Goal: Task Accomplishment & Management: Use online tool/utility

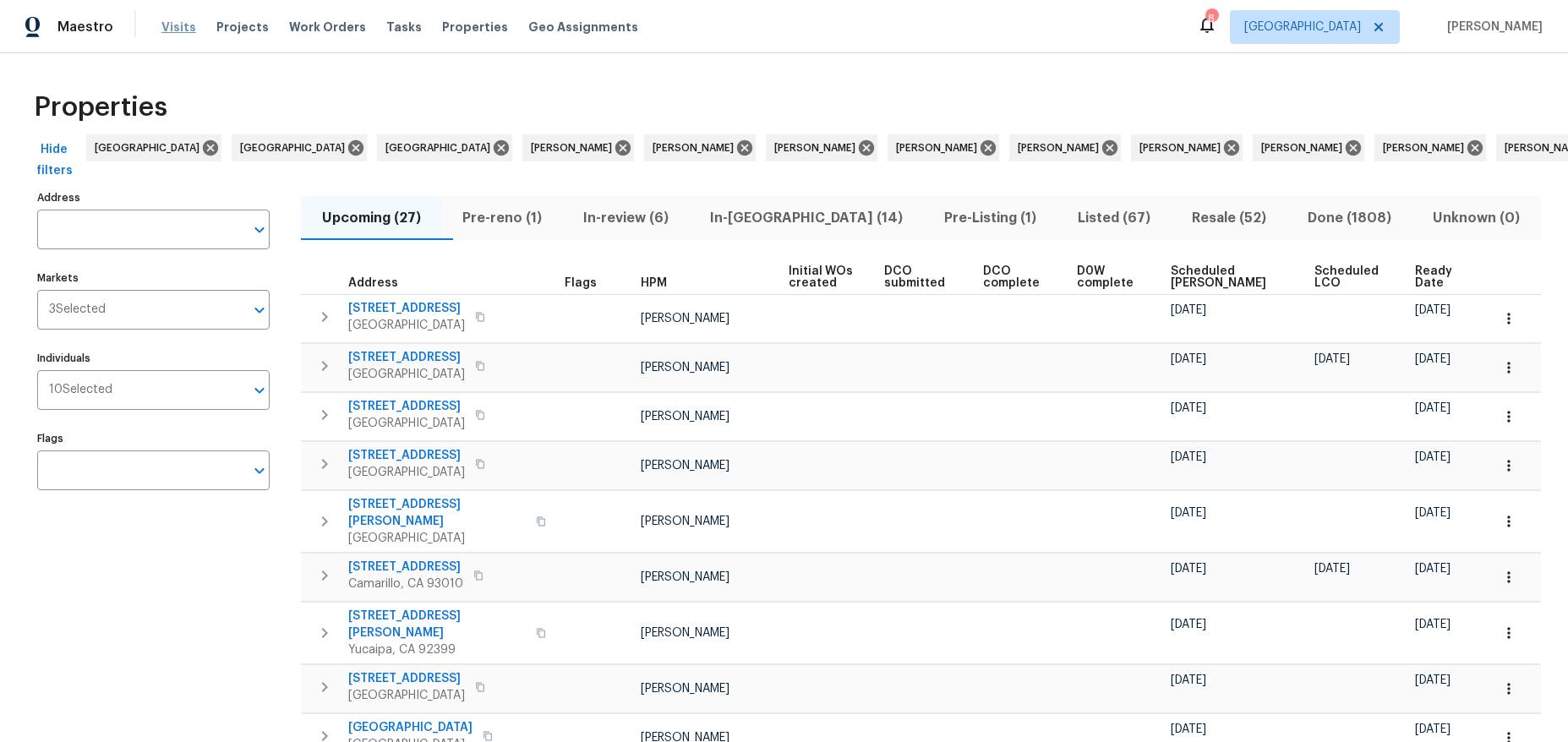
click at [165, 27] on span "Visits" at bounding box center [178, 27] width 34 height 17
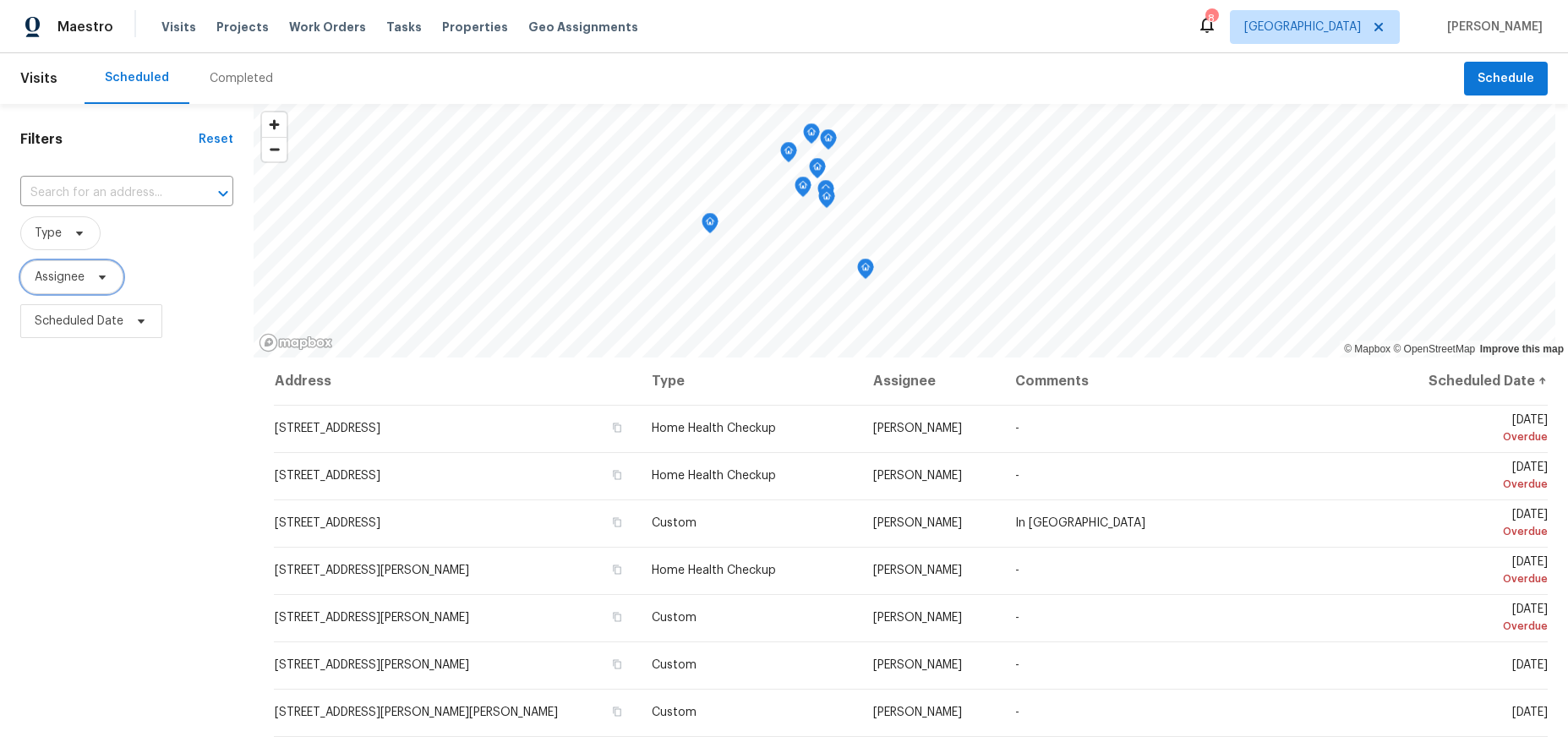
click at [93, 275] on span at bounding box center [100, 278] width 19 height 14
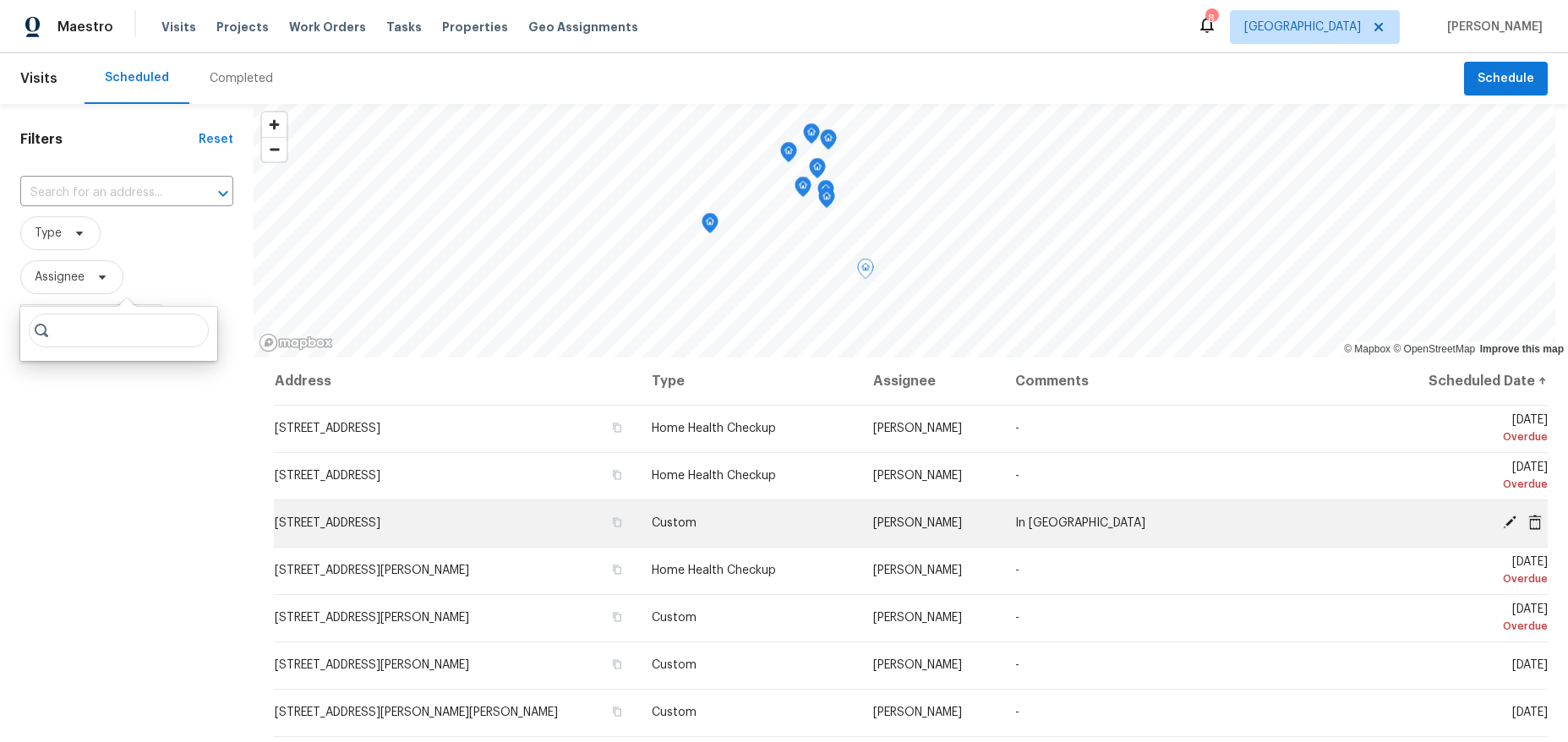
click at [1501, 520] on icon at bounding box center [1509, 523] width 15 height 15
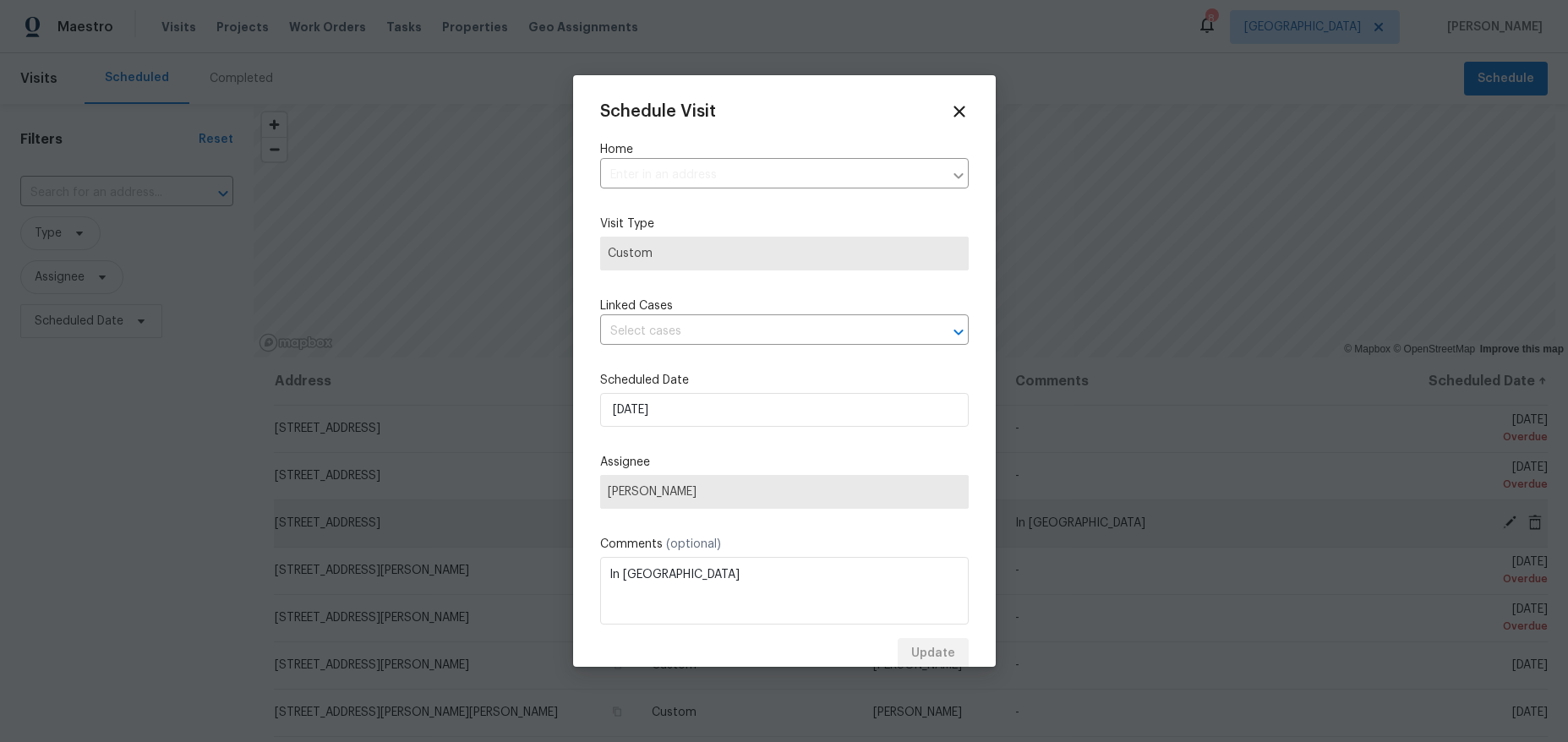
type input "3700 Olympiad Dr, View Park, CA 90043"
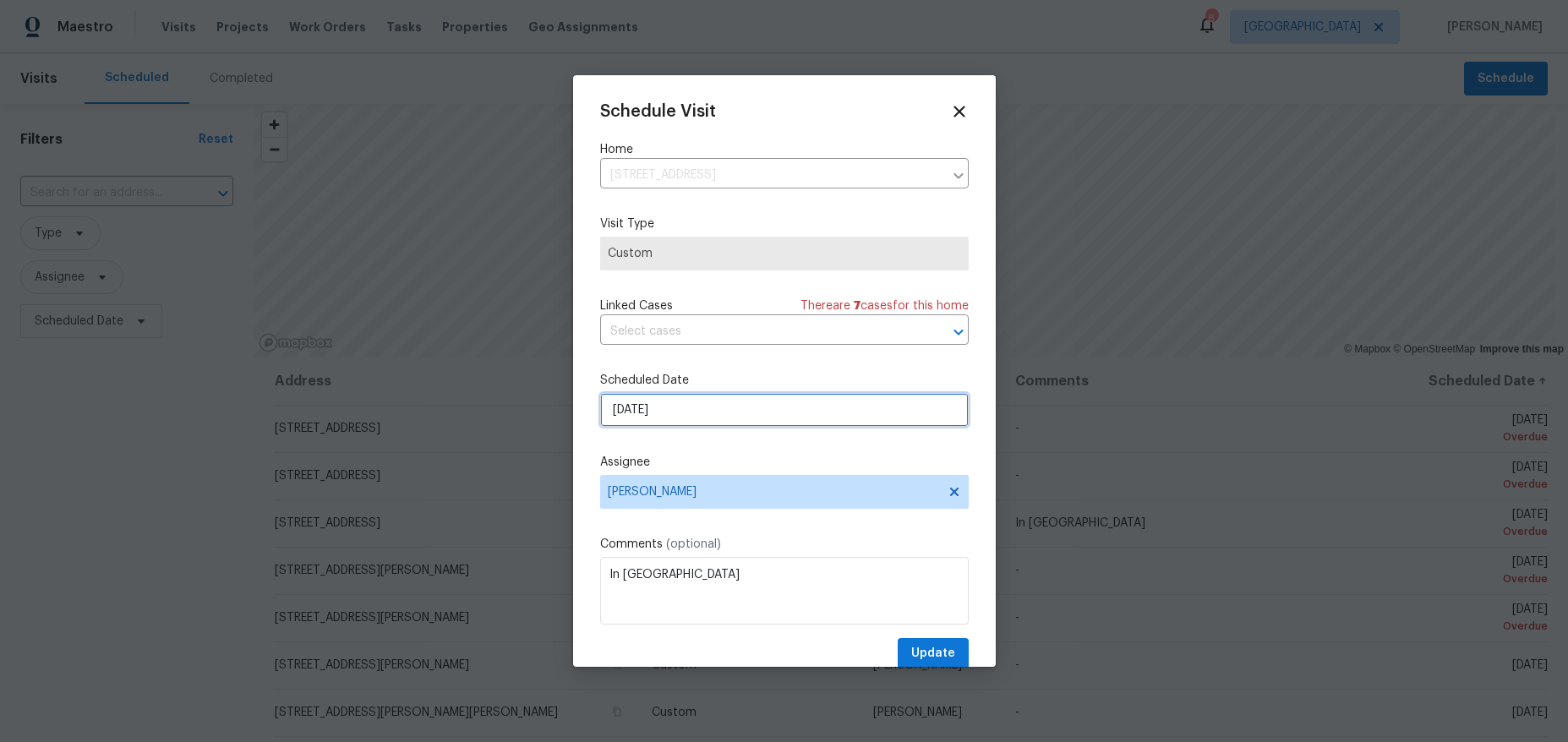
click at [694, 402] on input "10/13/2025" at bounding box center [784, 410] width 368 height 33
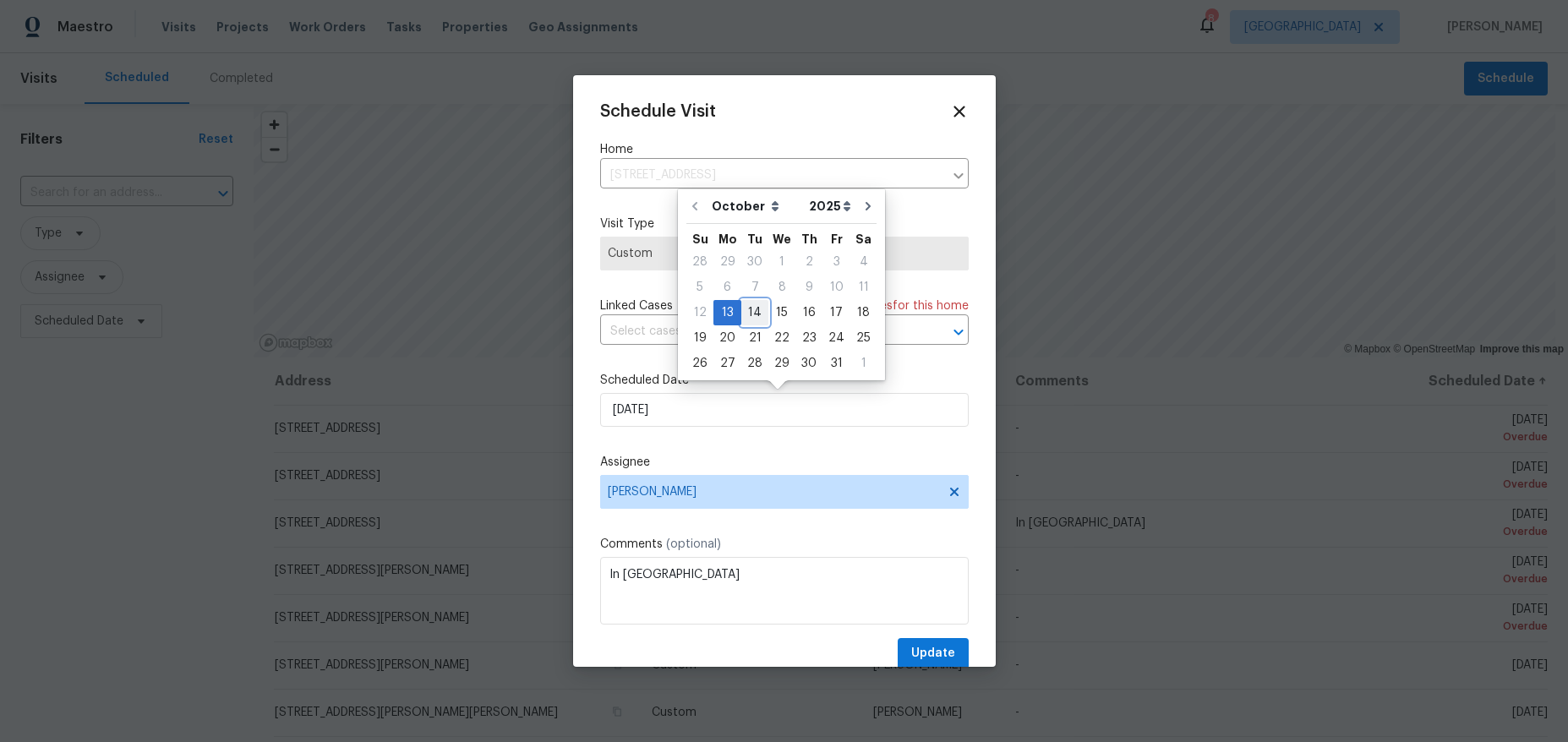
click at [757, 303] on div "14" at bounding box center [755, 313] width 27 height 24
click at [719, 408] on input "10/14/2025" at bounding box center [784, 410] width 368 height 33
click at [773, 315] on div "15" at bounding box center [782, 313] width 27 height 24
type input "10/15/2025"
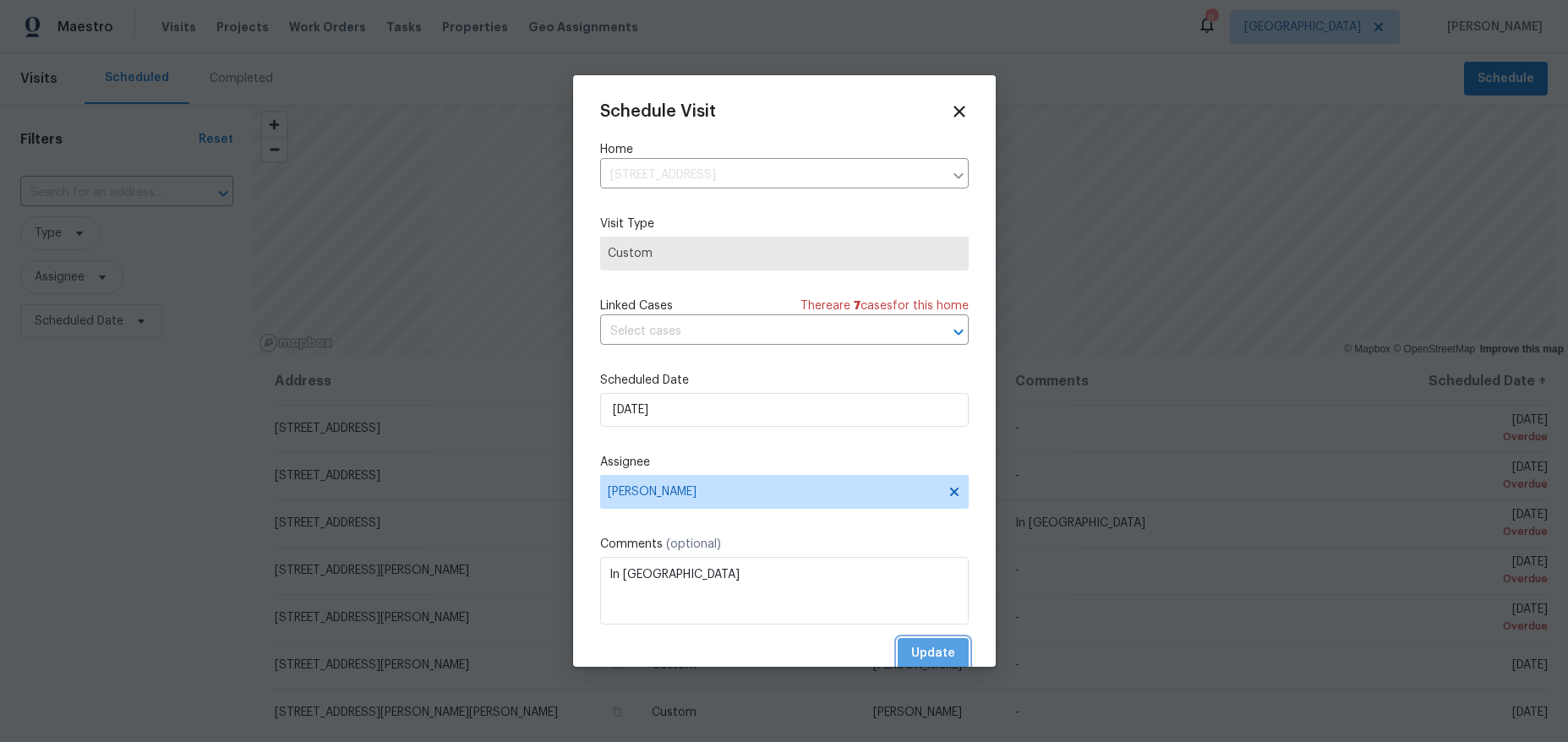
click at [922, 649] on span "Update" at bounding box center [932, 654] width 44 height 21
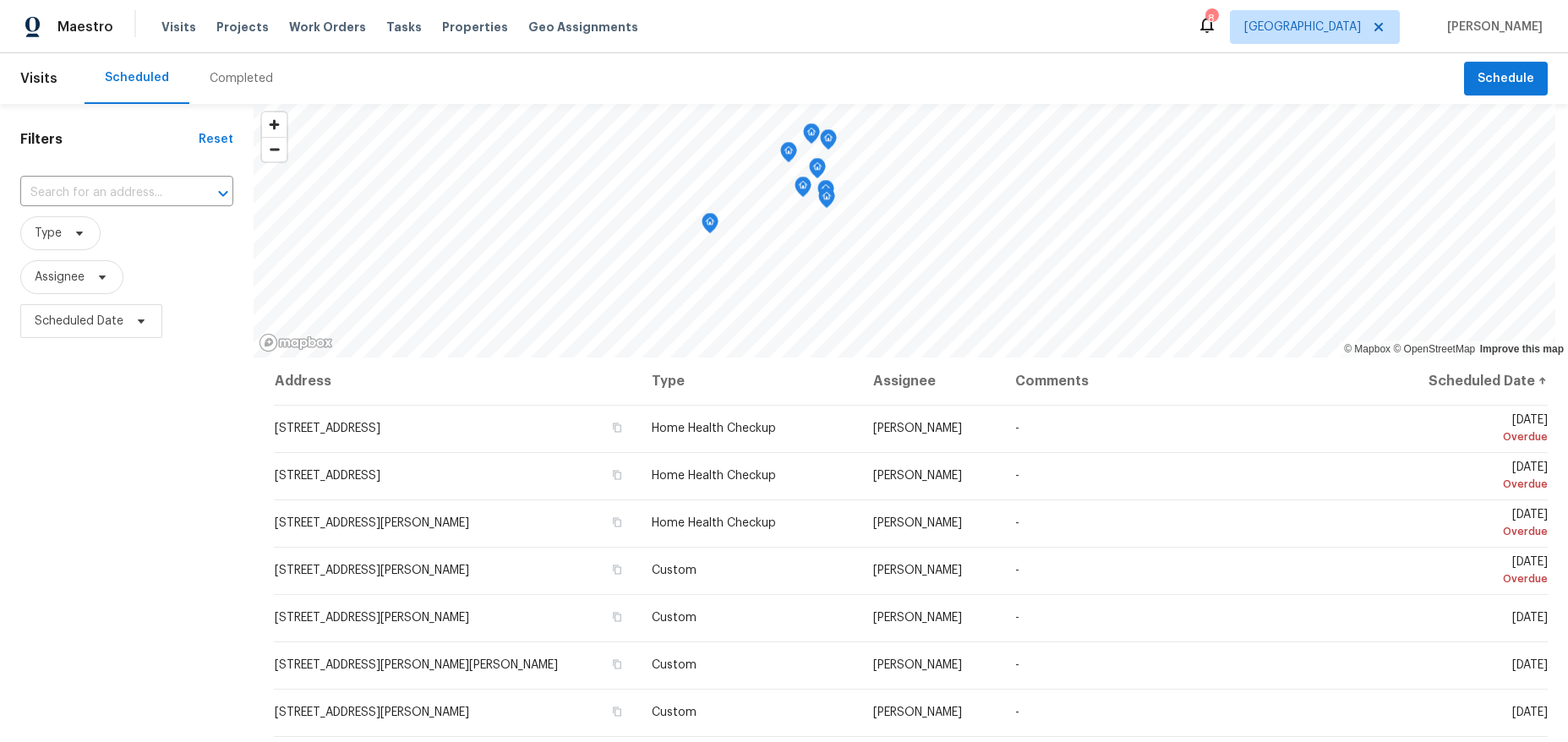
click at [199, 494] on div "Filters Reset ​ Type Assignee Scheduled Date" at bounding box center [127, 527] width 254 height 847
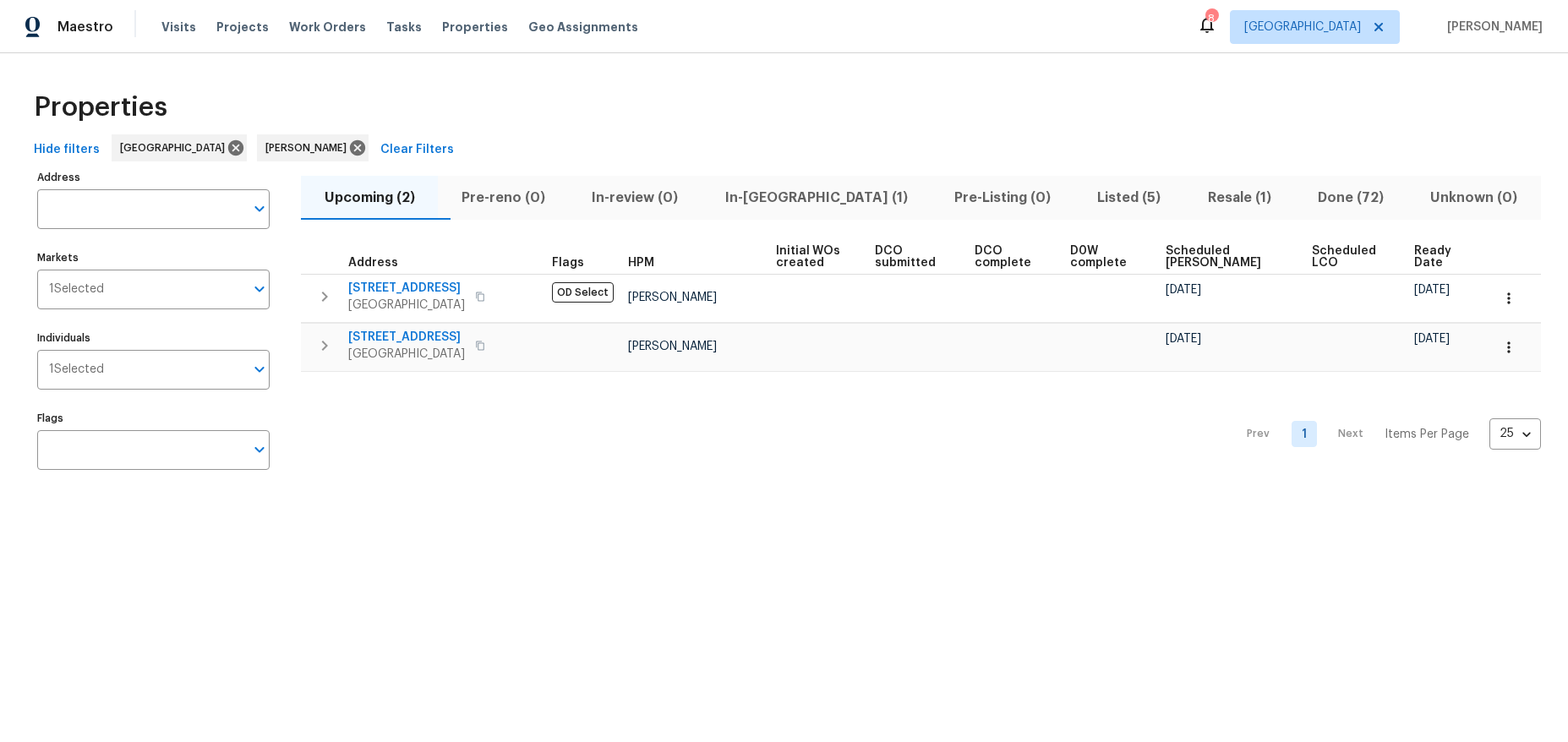
click at [623, 499] on div "Properties Hide filters Los Angeles Ted Mirabella Clear Filters Address Address…" at bounding box center [784, 284] width 1568 height 461
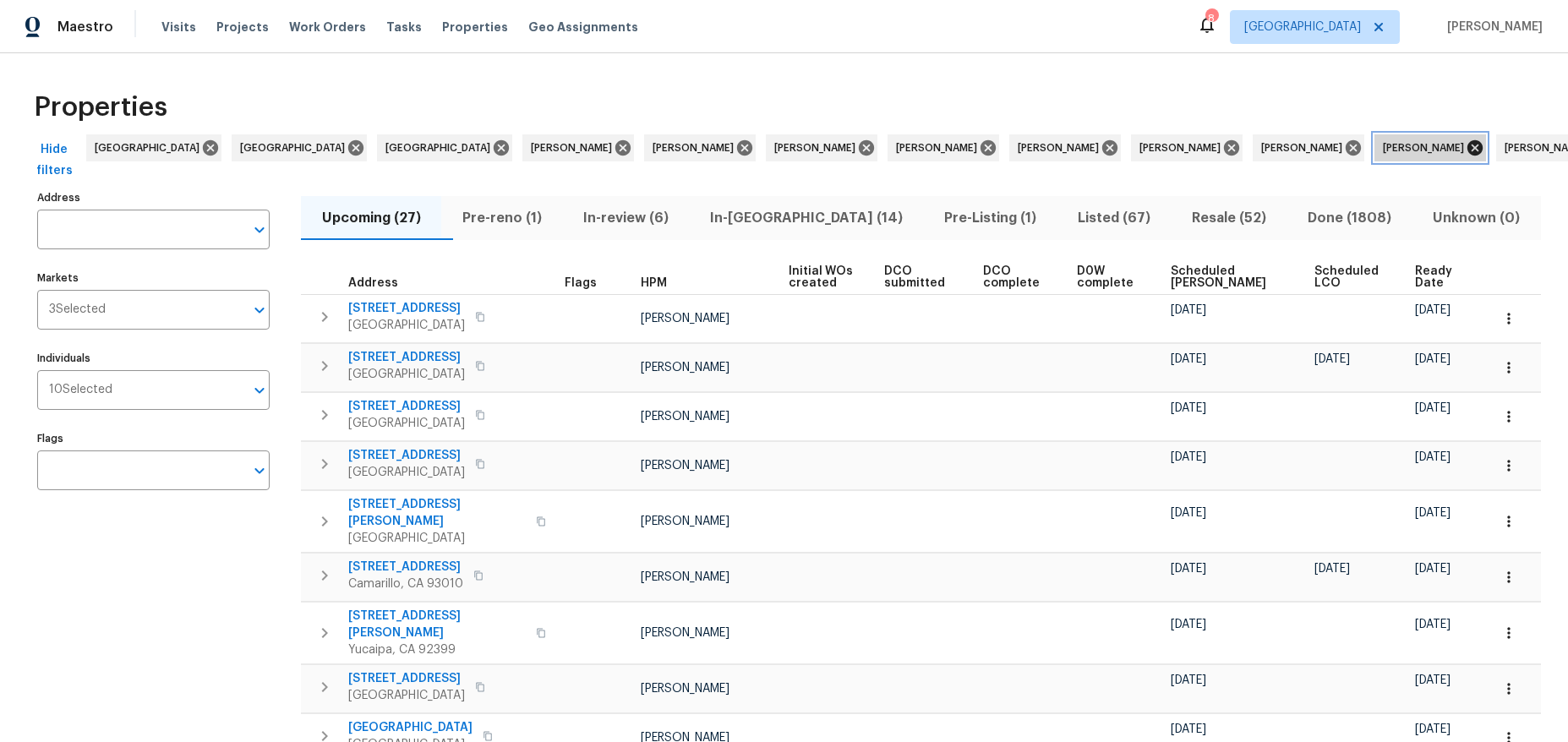
click at [1467, 147] on icon at bounding box center [1475, 148] width 15 height 15
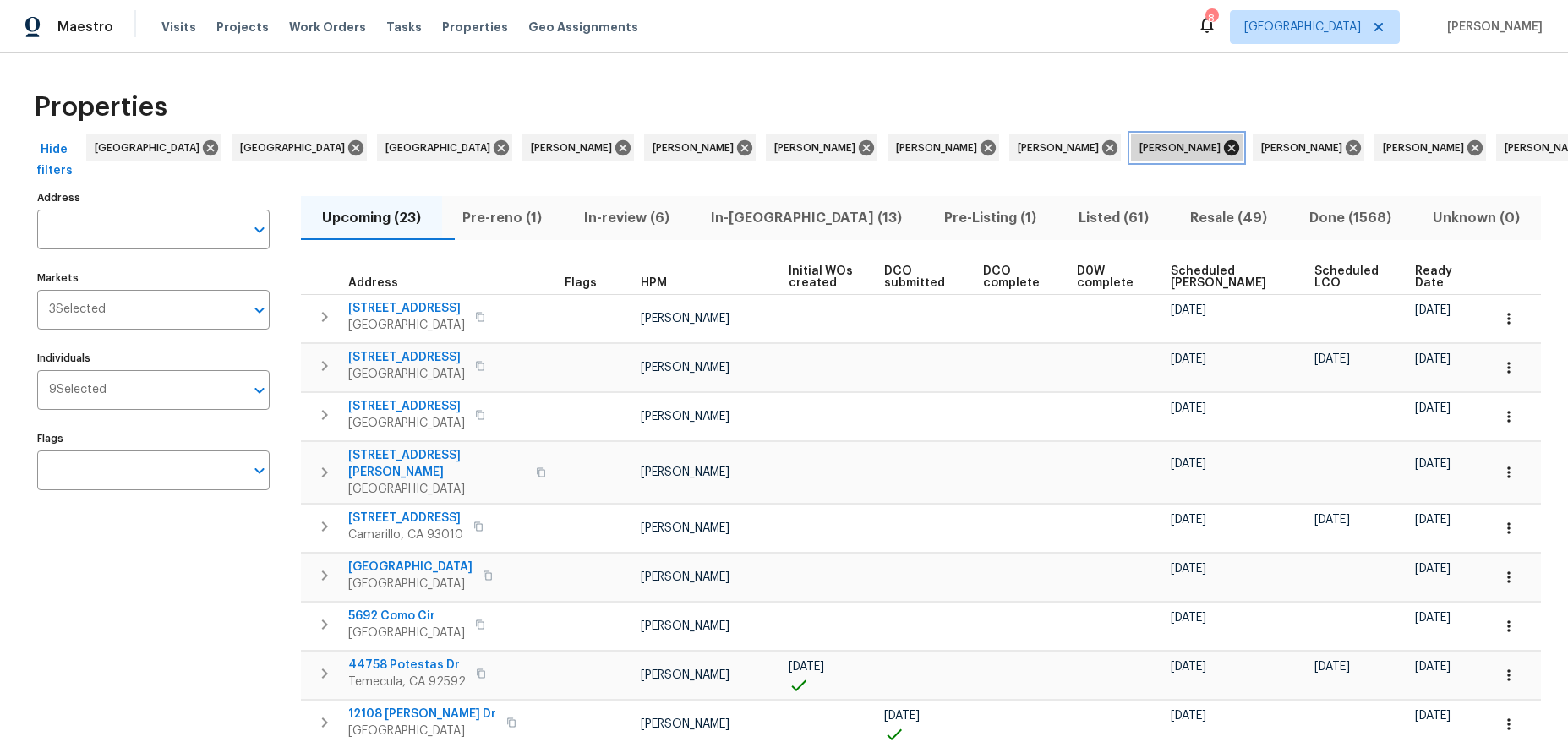
click at [1224, 145] on icon at bounding box center [1231, 148] width 15 height 15
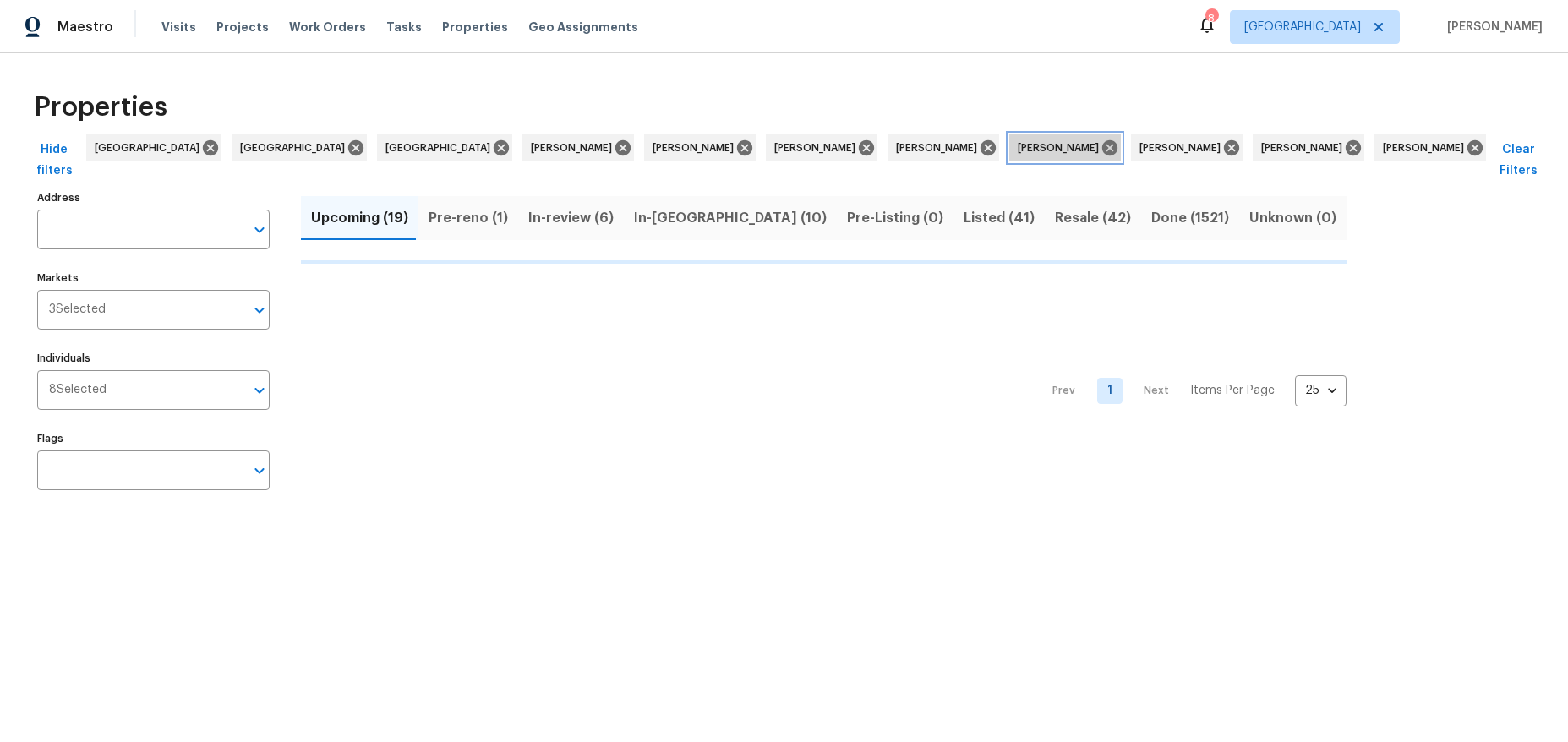
click at [1102, 149] on icon at bounding box center [1110, 148] width 15 height 15
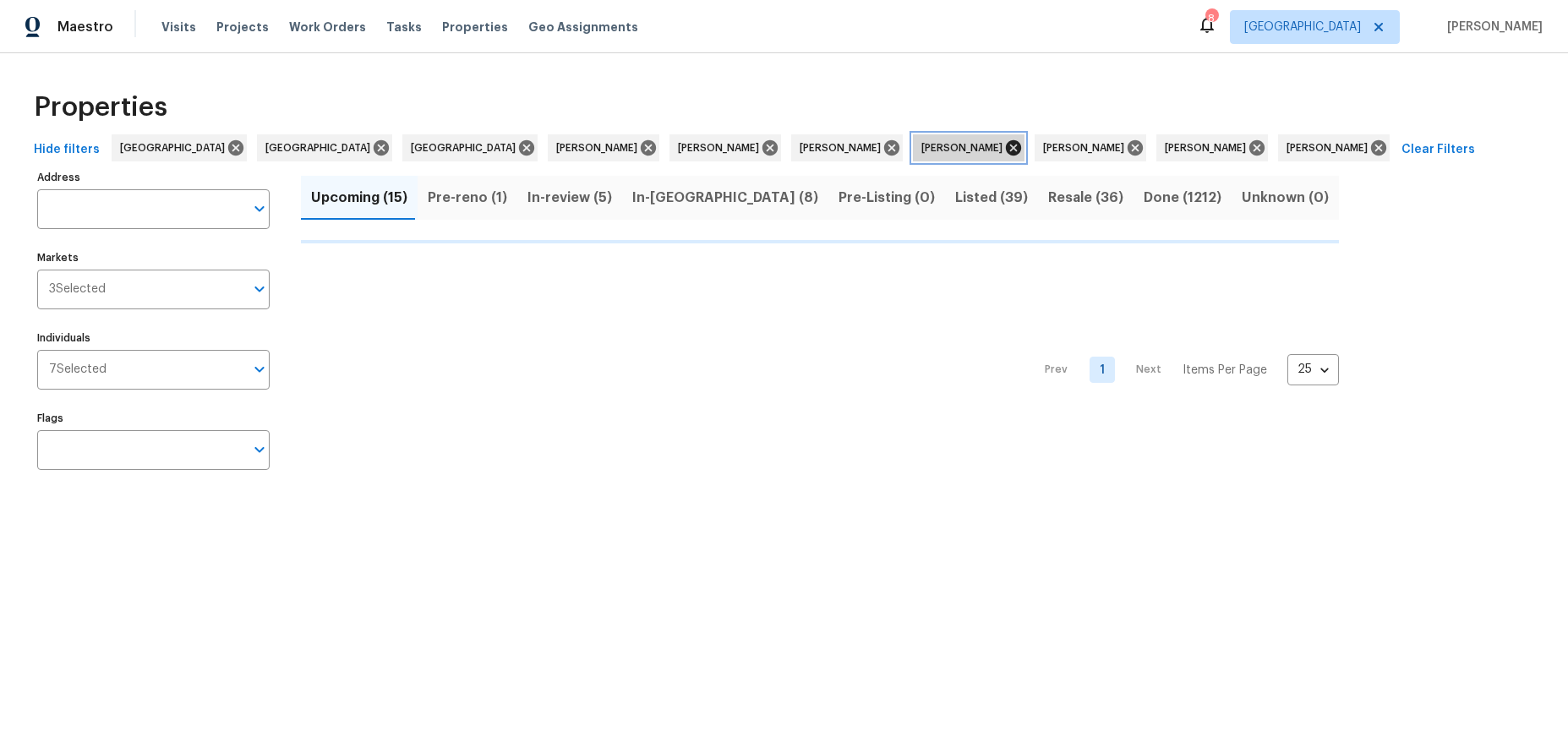
click at [1006, 147] on icon at bounding box center [1014, 148] width 15 height 15
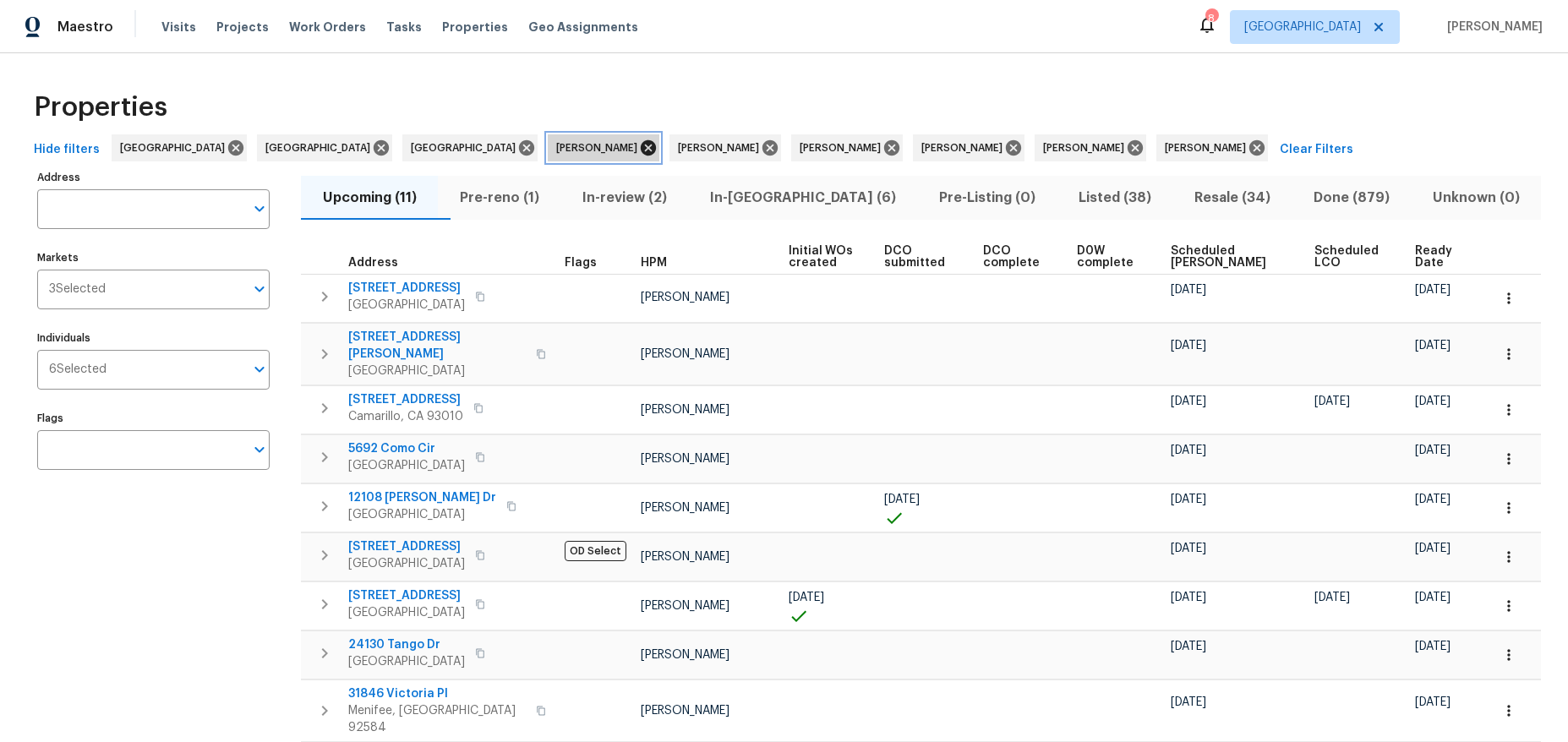
click at [641, 145] on icon at bounding box center [649, 148] width 15 height 15
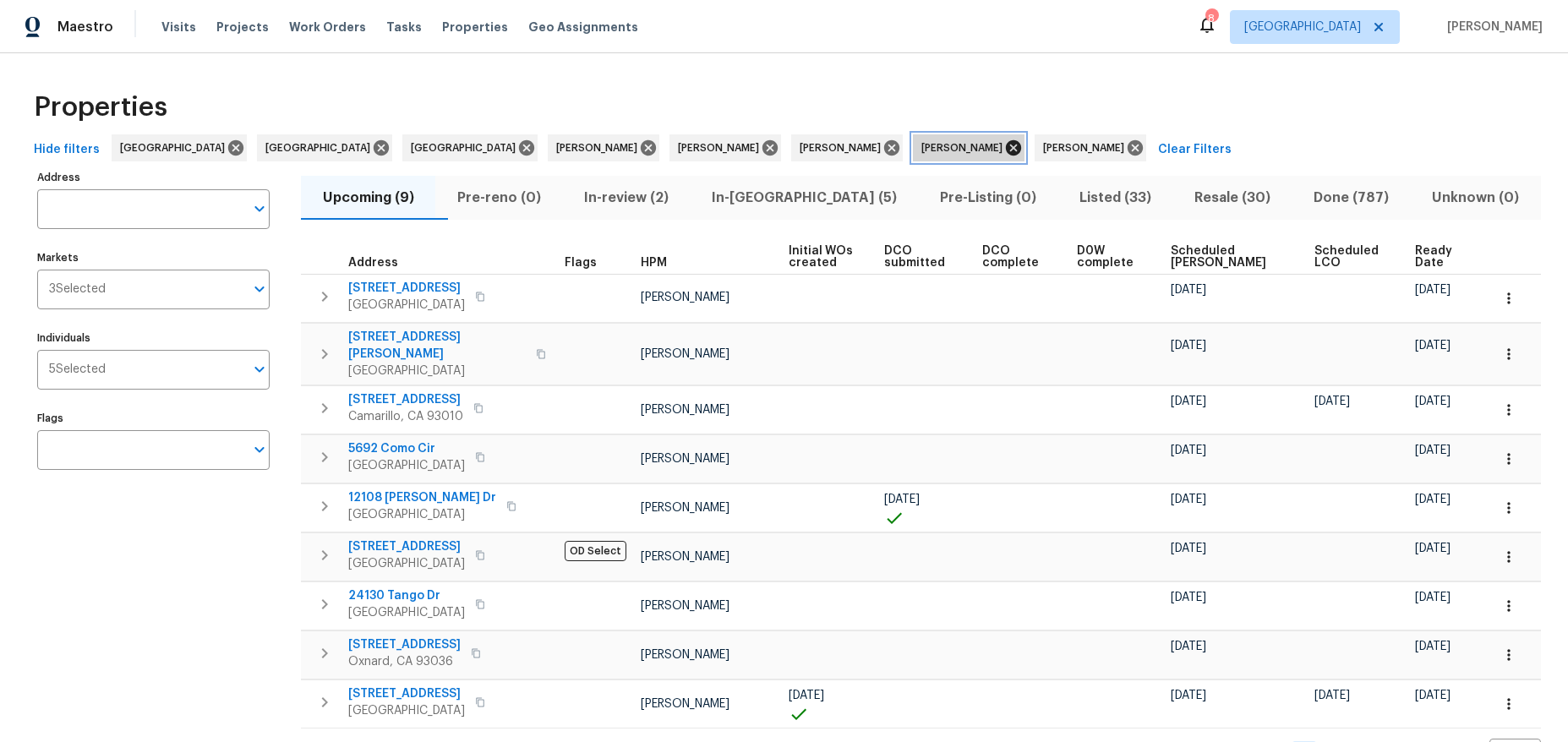
click at [1004, 146] on icon at bounding box center [1014, 148] width 19 height 19
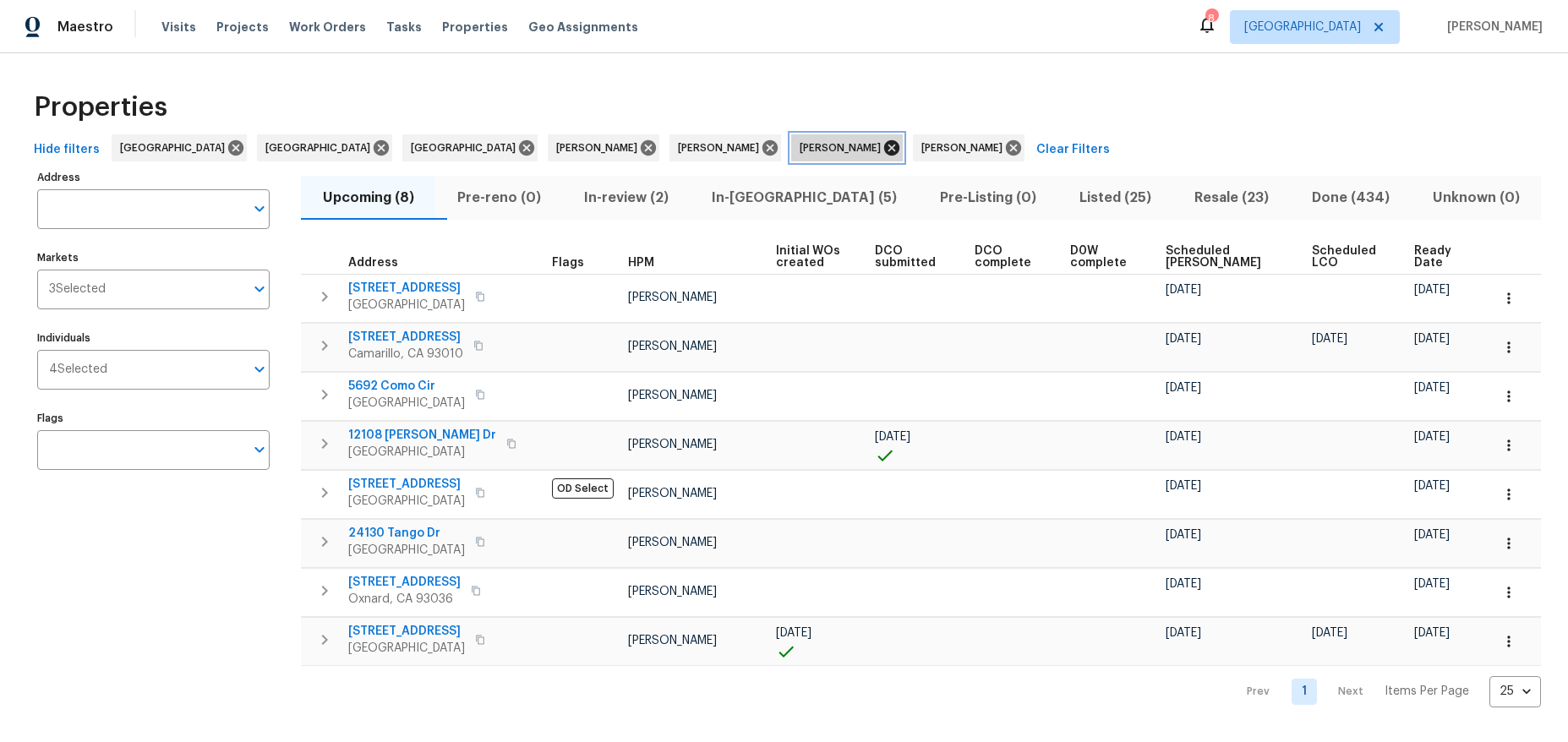
click at [883, 146] on icon at bounding box center [892, 148] width 19 height 19
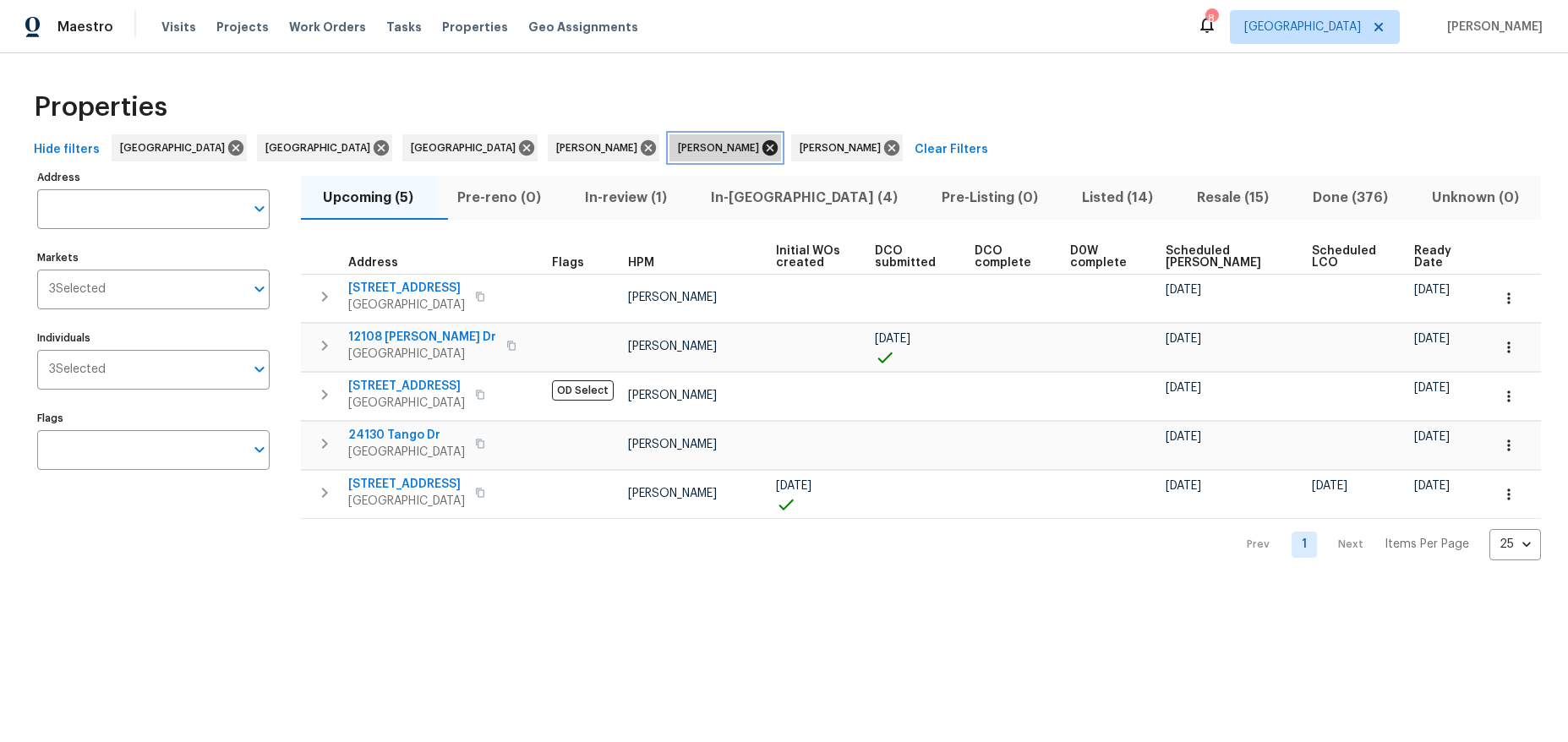
click at [763, 148] on icon at bounding box center [770, 148] width 15 height 15
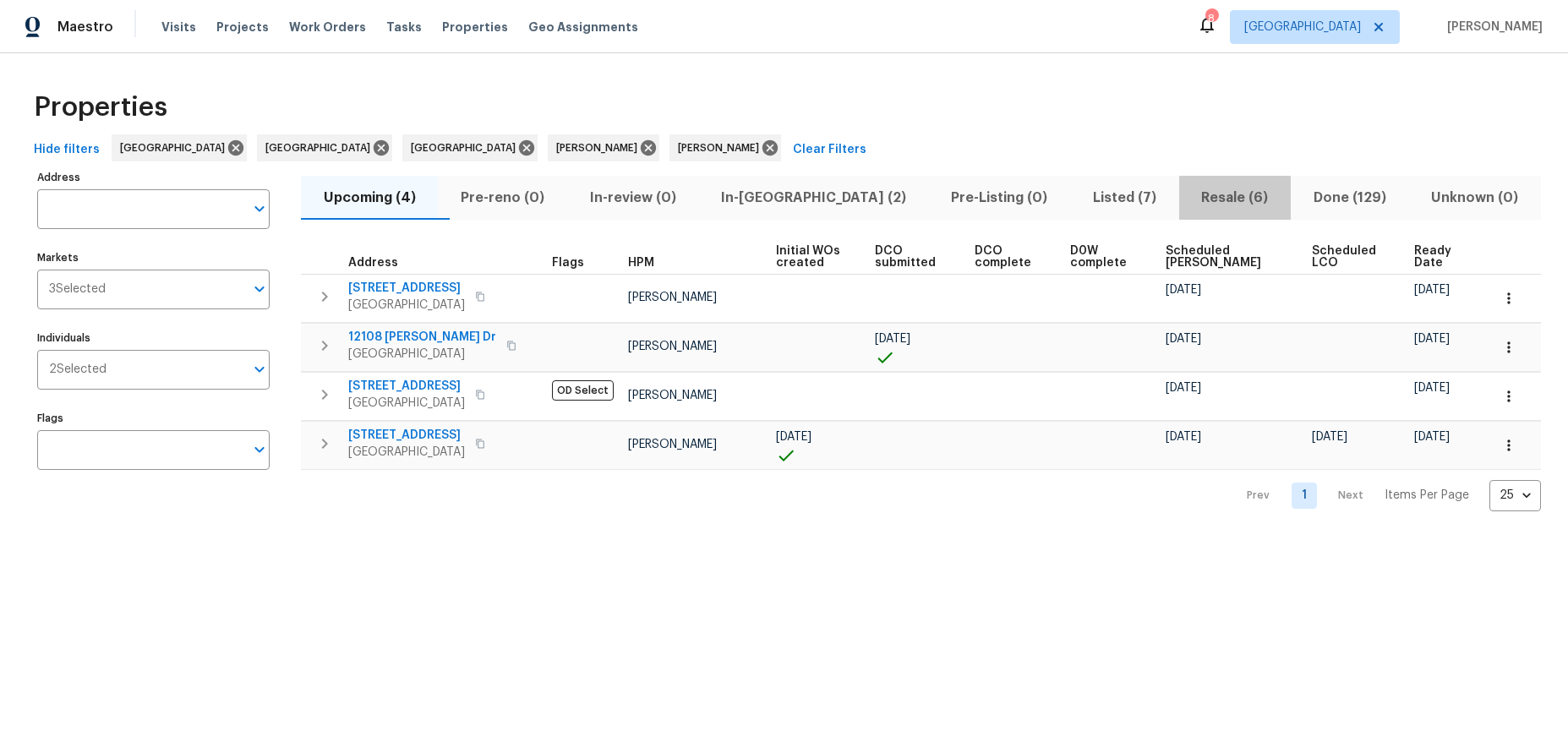
click at [1200, 199] on span "Resale (6)" at bounding box center [1235, 198] width 92 height 24
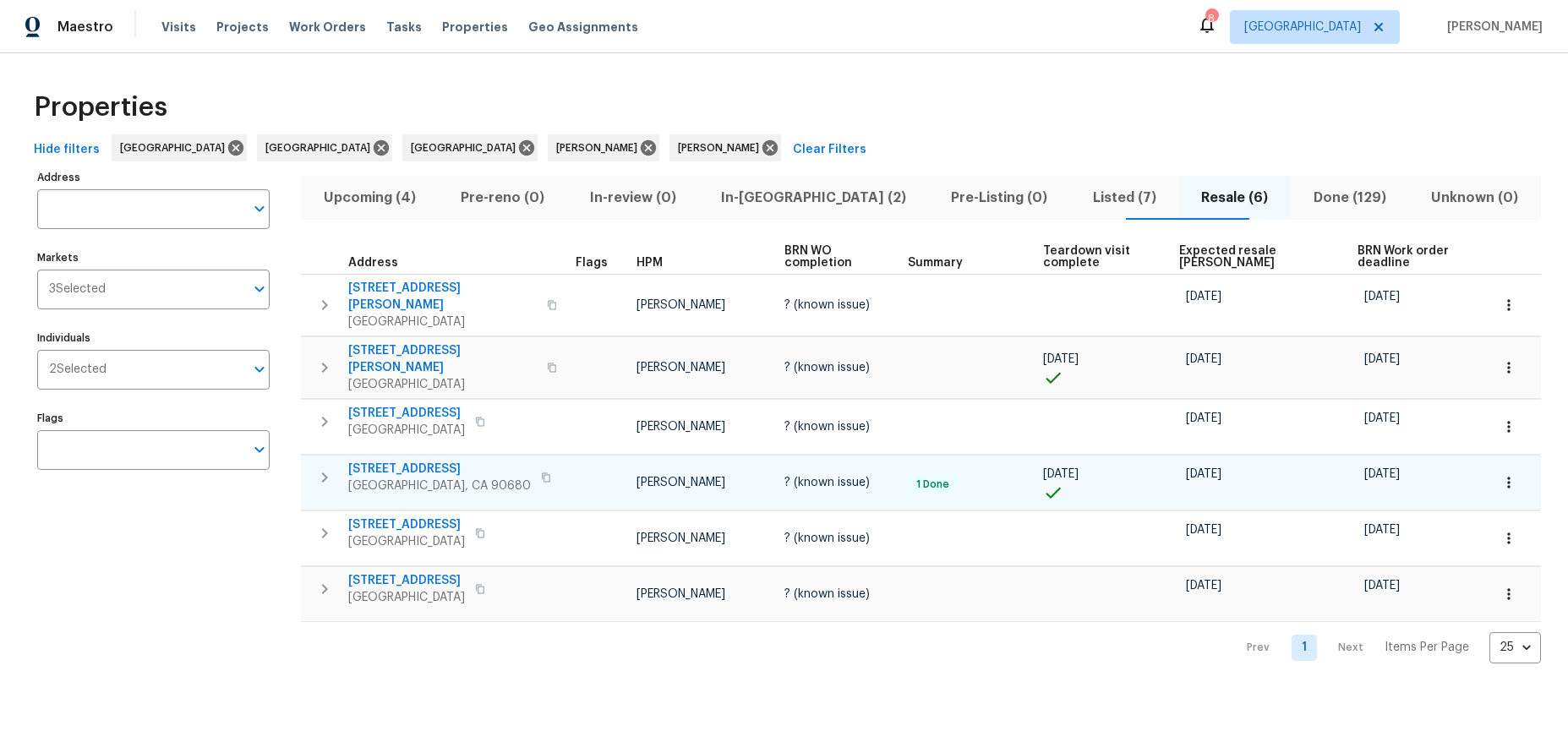
click at [541, 472] on icon "button" at bounding box center [546, 477] width 10 height 10
click at [1193, 202] on span "Resale (6)" at bounding box center [1235, 198] width 92 height 24
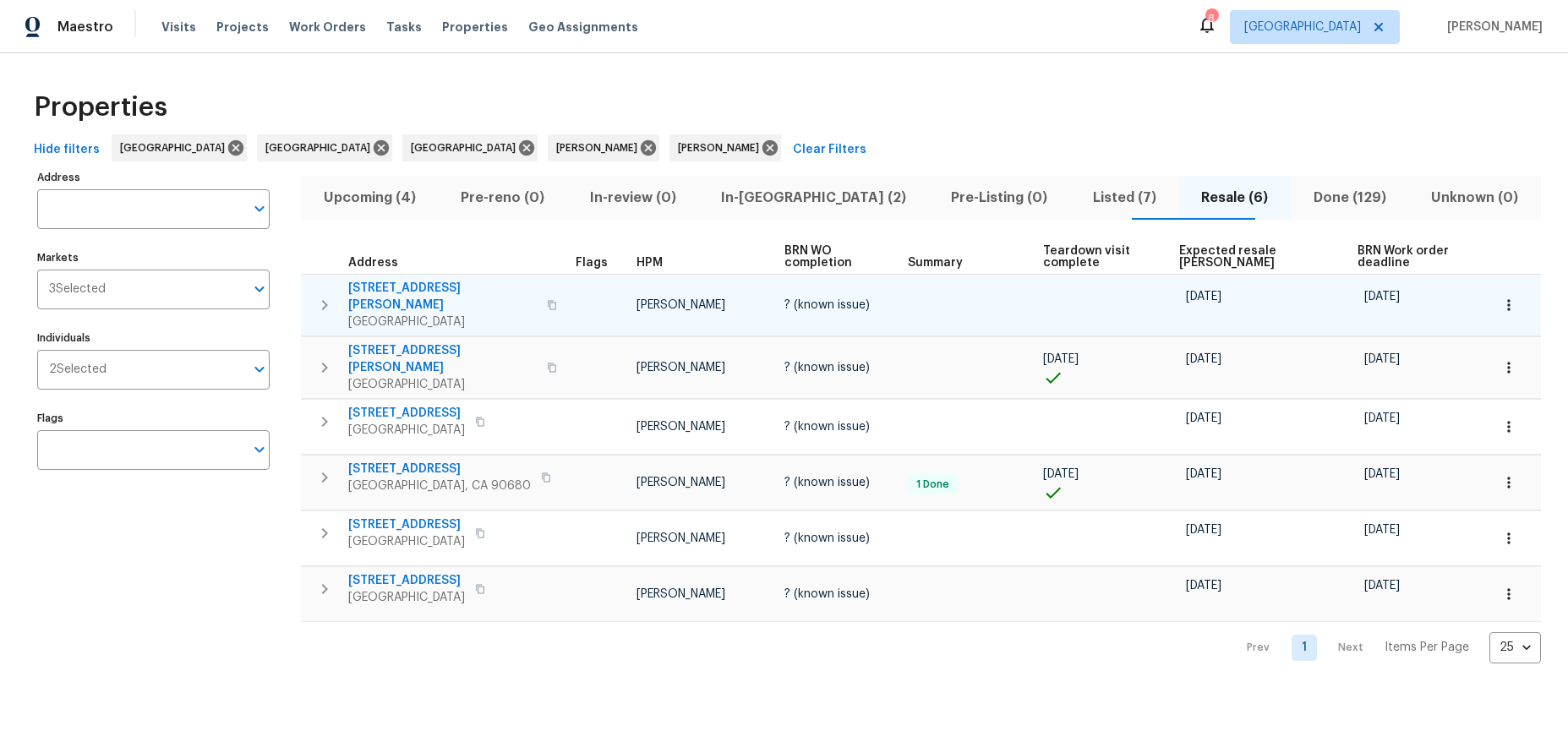
click at [403, 295] on span "7165 E Wardlow Rd" at bounding box center [442, 296] width 189 height 33
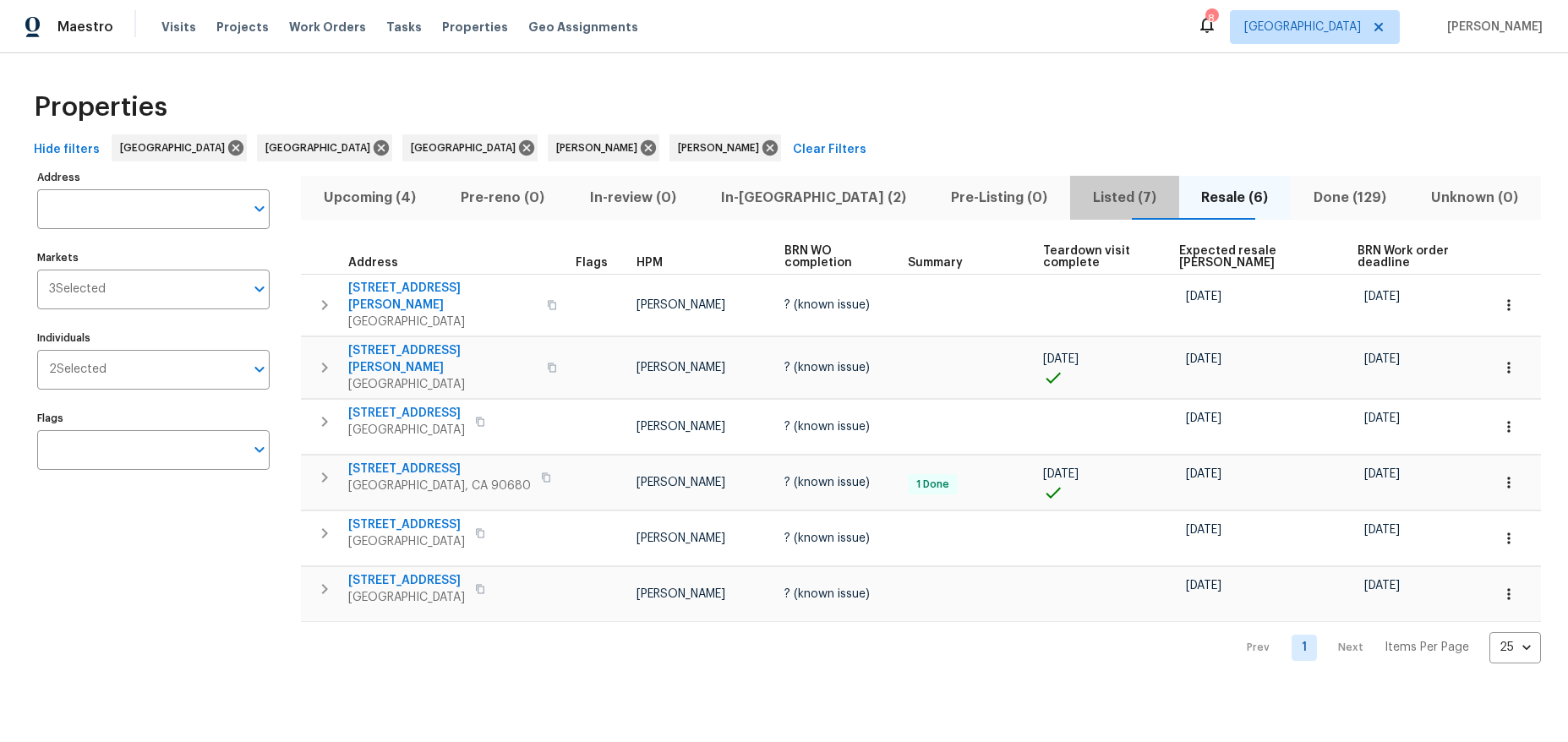
click at [1080, 193] on span "Listed (7)" at bounding box center [1124, 198] width 88 height 24
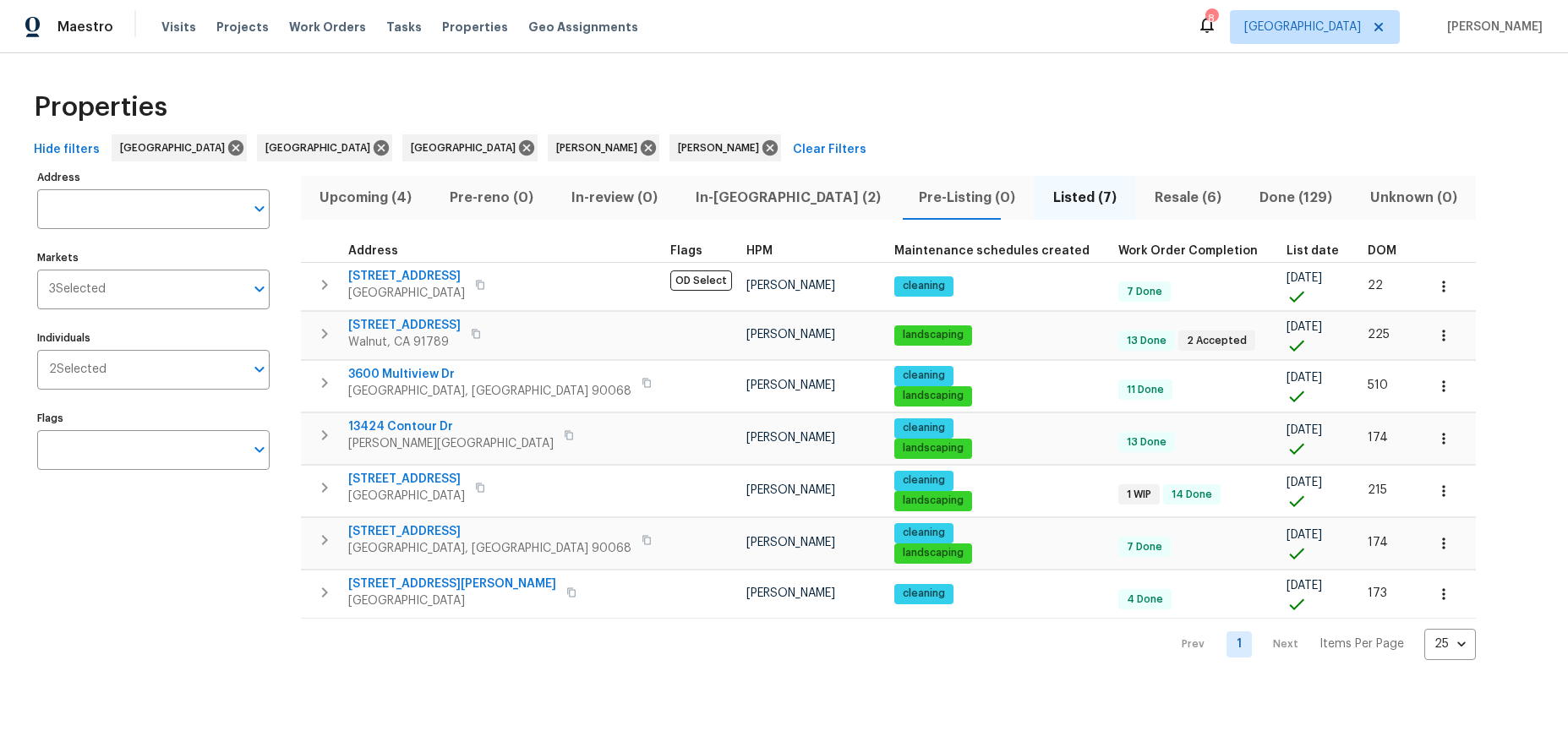
click at [723, 199] on span "In-reno (2)" at bounding box center [788, 198] width 203 height 24
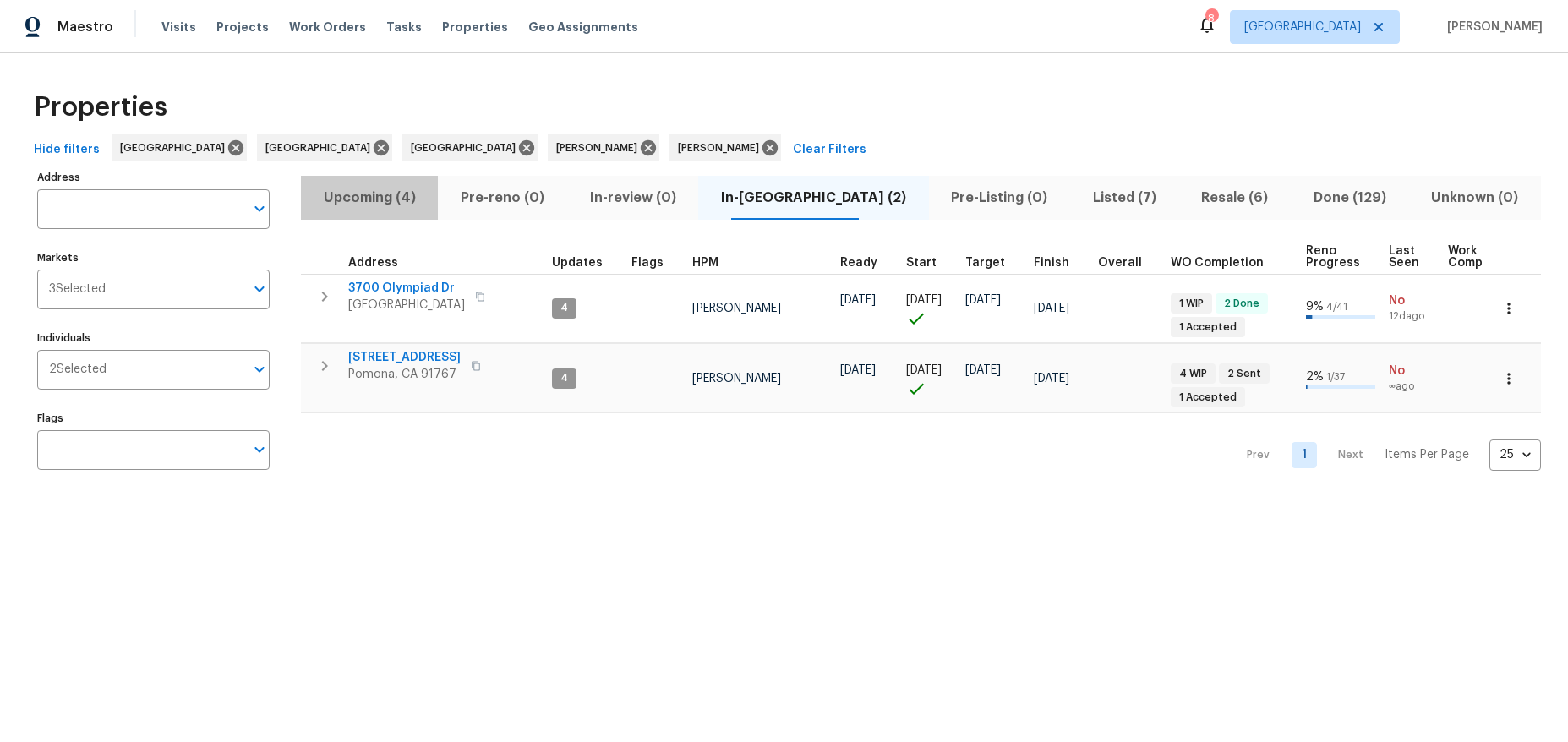
click at [390, 195] on span "Upcoming (4)" at bounding box center [369, 198] width 117 height 24
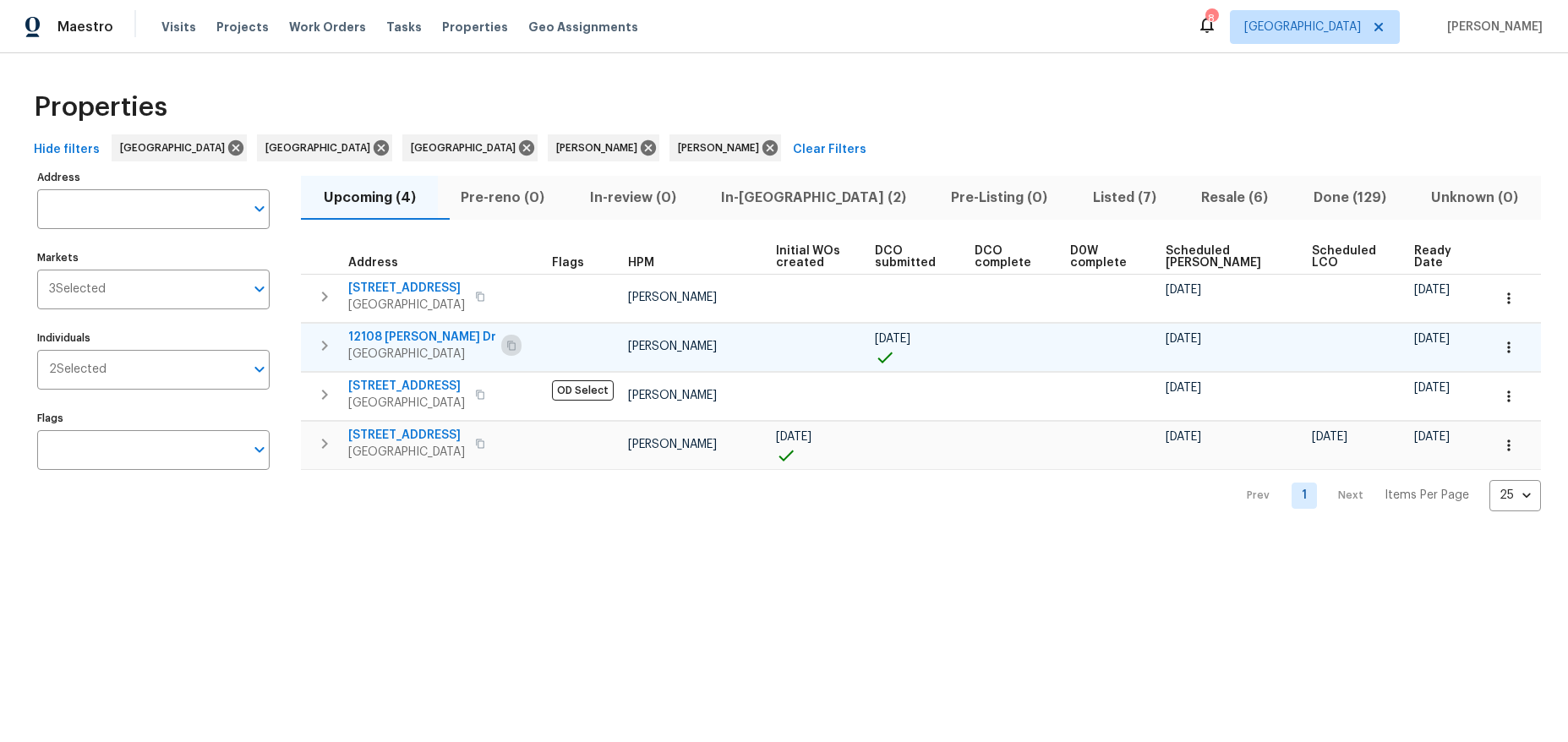
click at [501, 343] on button "button" at bounding box center [512, 346] width 21 height 24
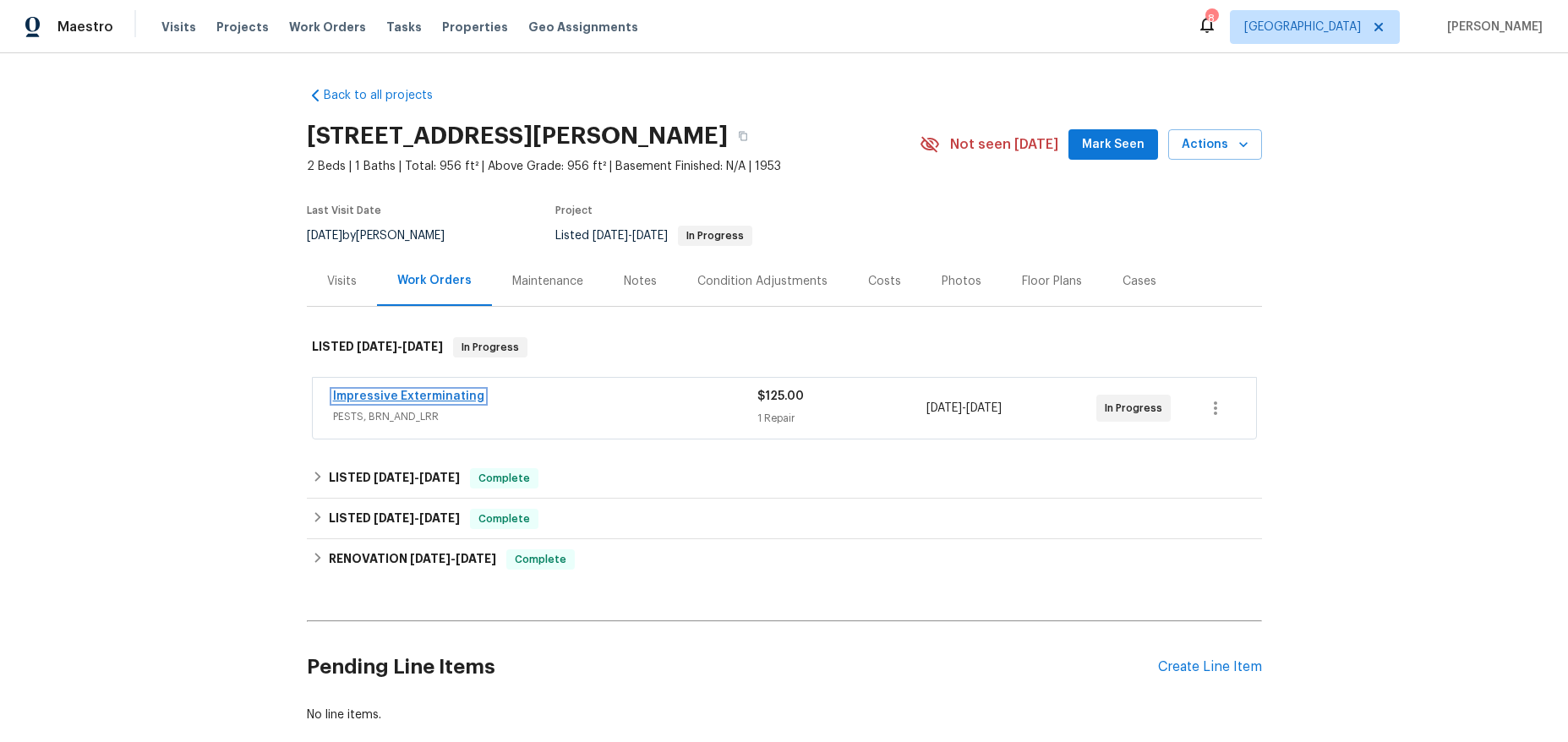
click at [413, 398] on link "Impressive Exterminating" at bounding box center [409, 397] width 152 height 12
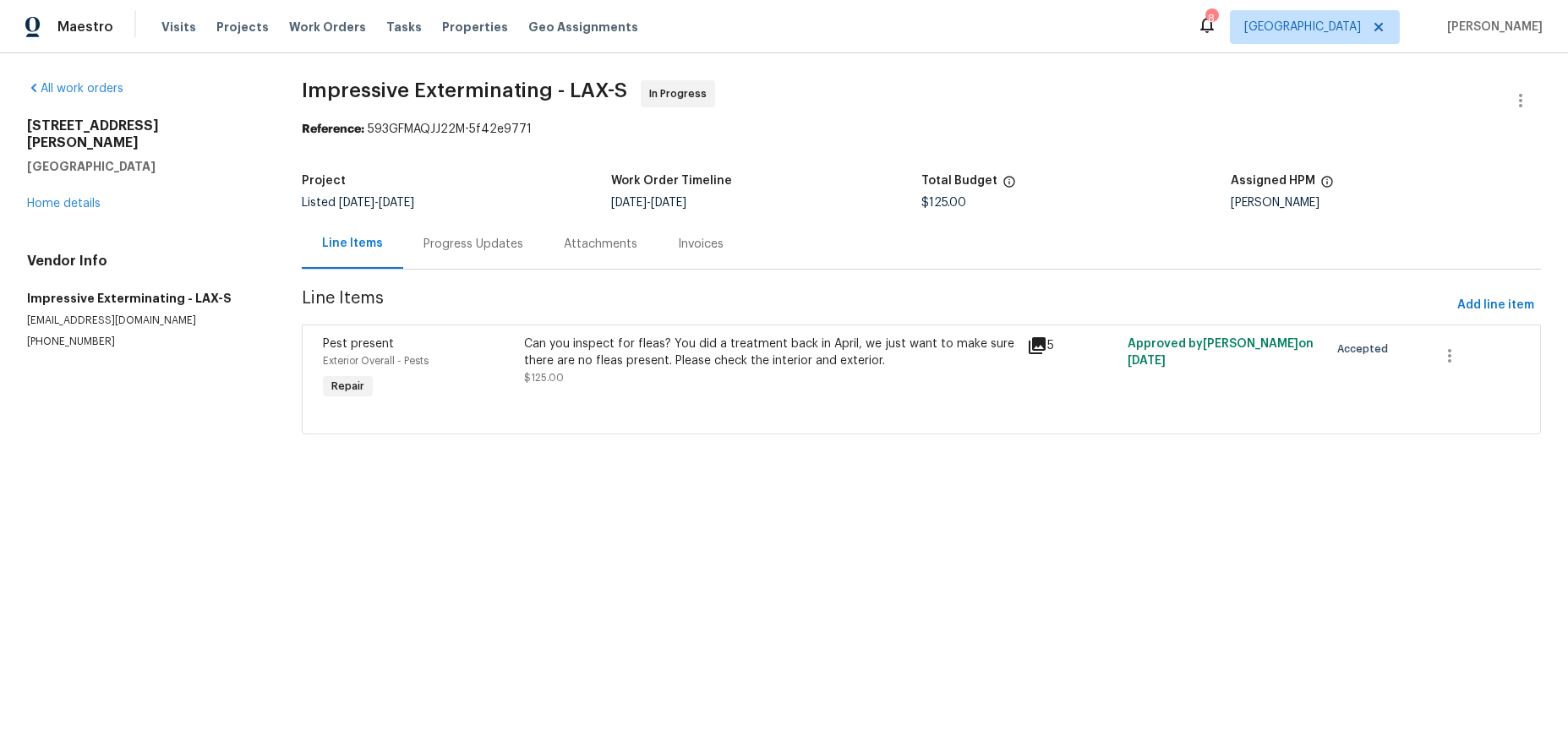
click at [552, 350] on div "Can you inspect for fleas? You did a treatment back in April, we just want to m…" at bounding box center [770, 352] width 493 height 33
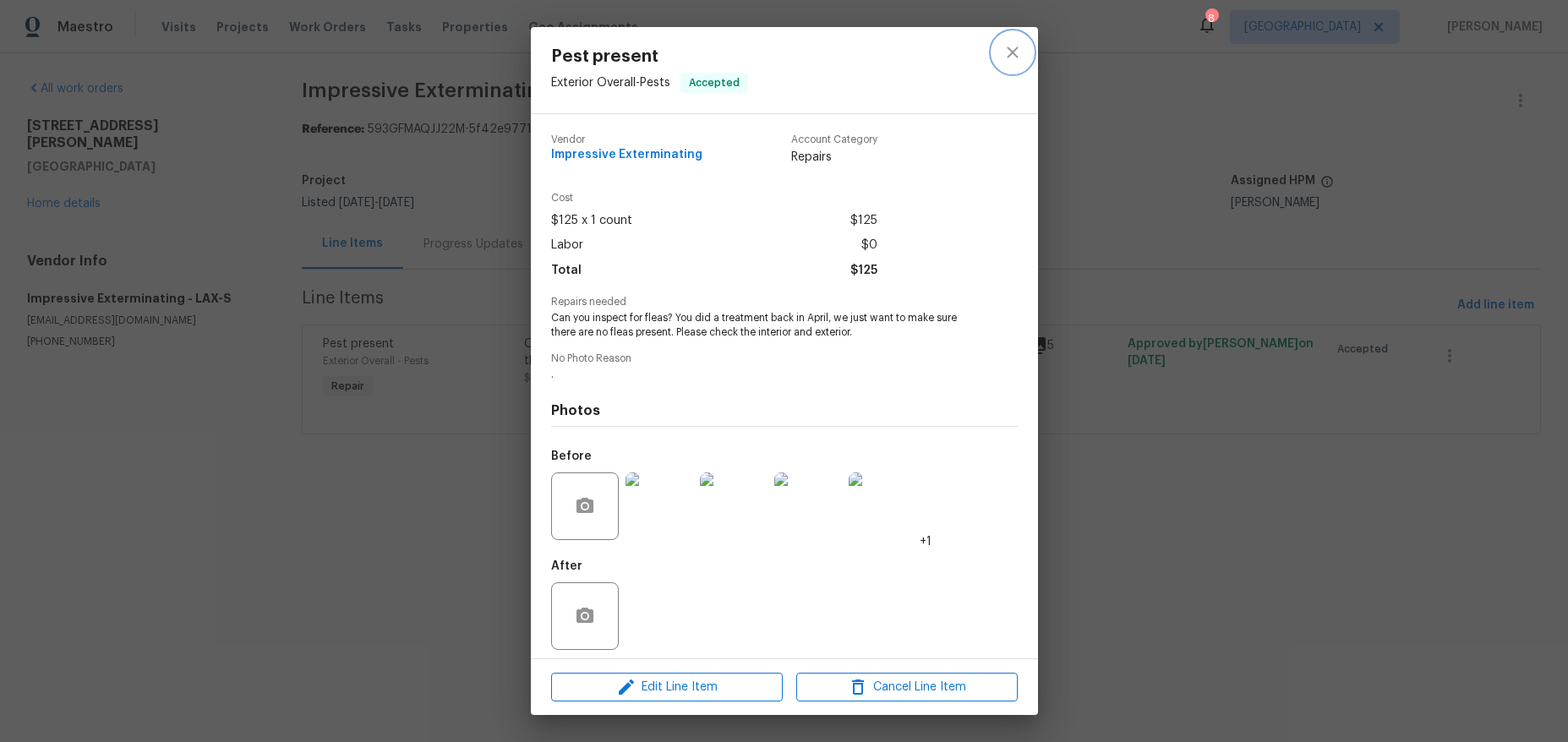
click at [1031, 51] on button "close" at bounding box center [1012, 51] width 40 height 40
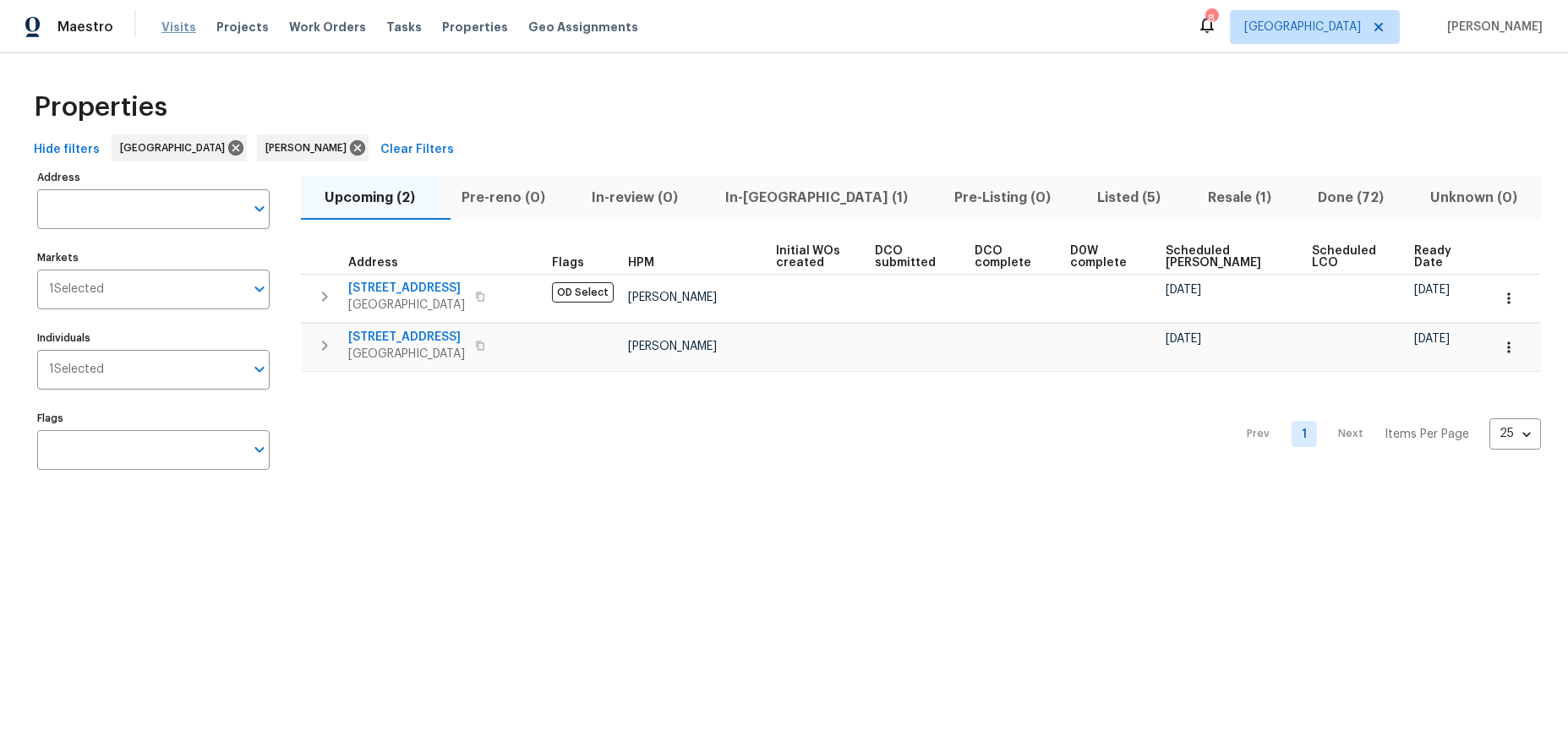
click at [166, 31] on span "Visits" at bounding box center [178, 27] width 34 height 17
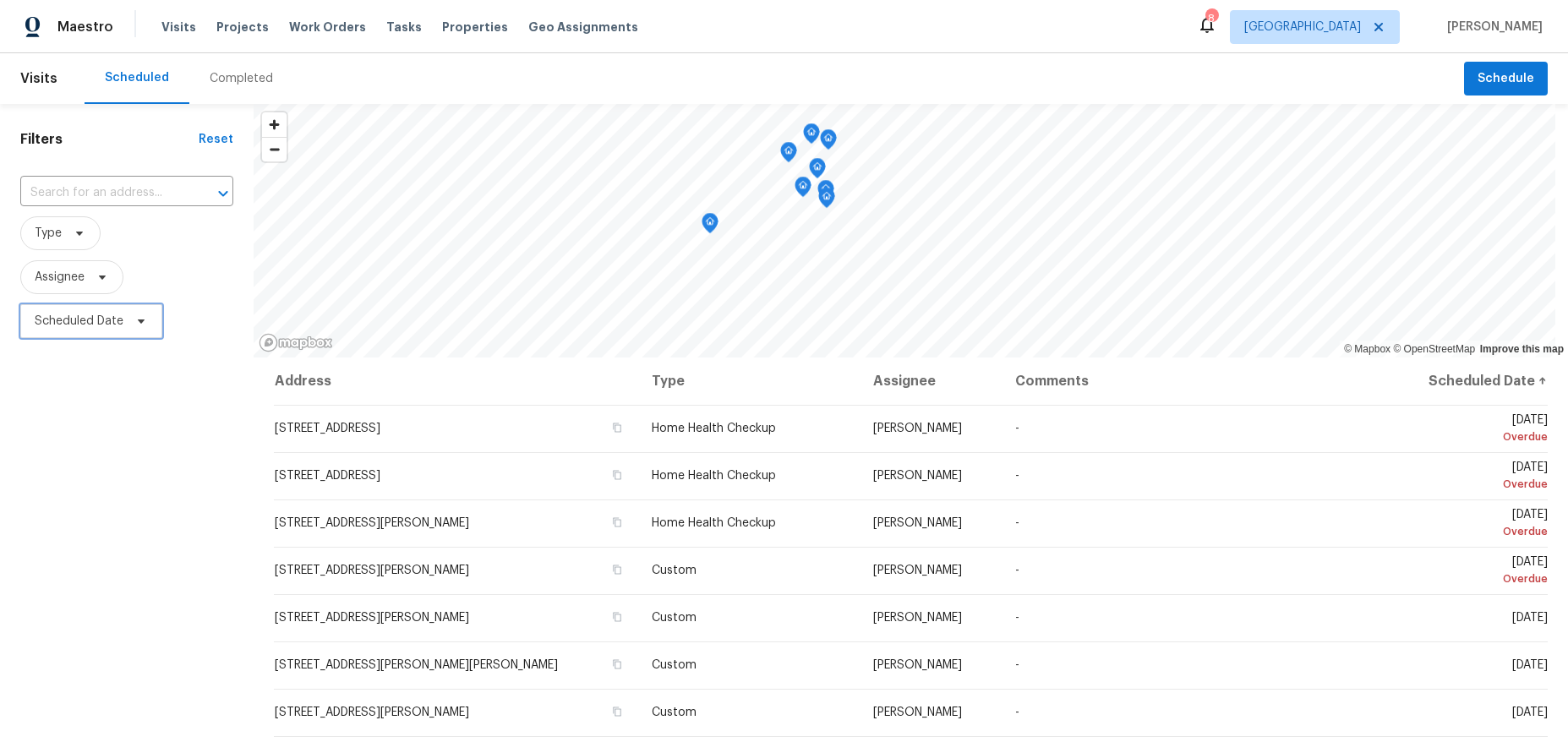
click at [94, 323] on span "Scheduled Date" at bounding box center [79, 321] width 89 height 17
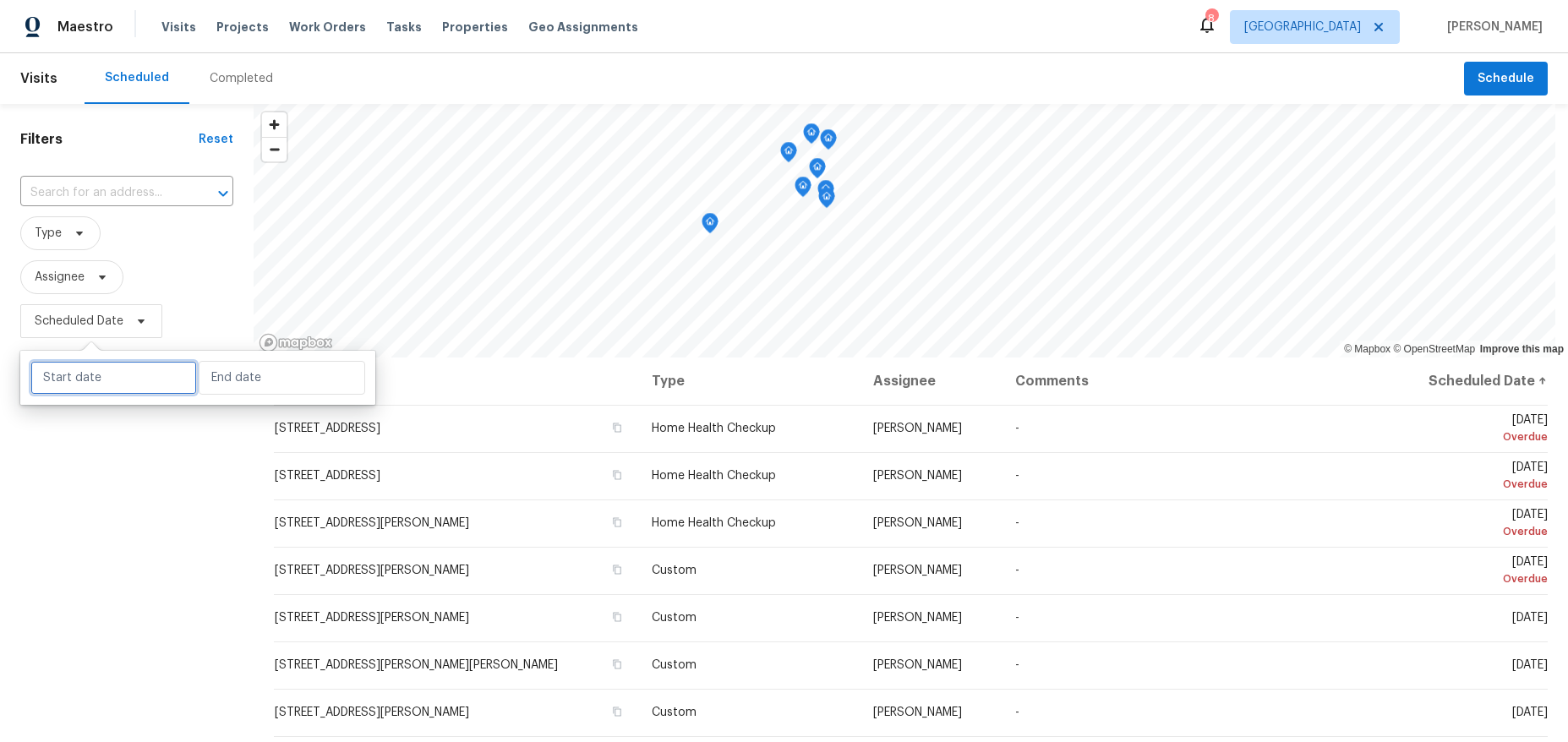
click at [97, 371] on input "text" at bounding box center [114, 377] width 166 height 33
select select "9"
select select "2025"
select select "10"
select select "2025"
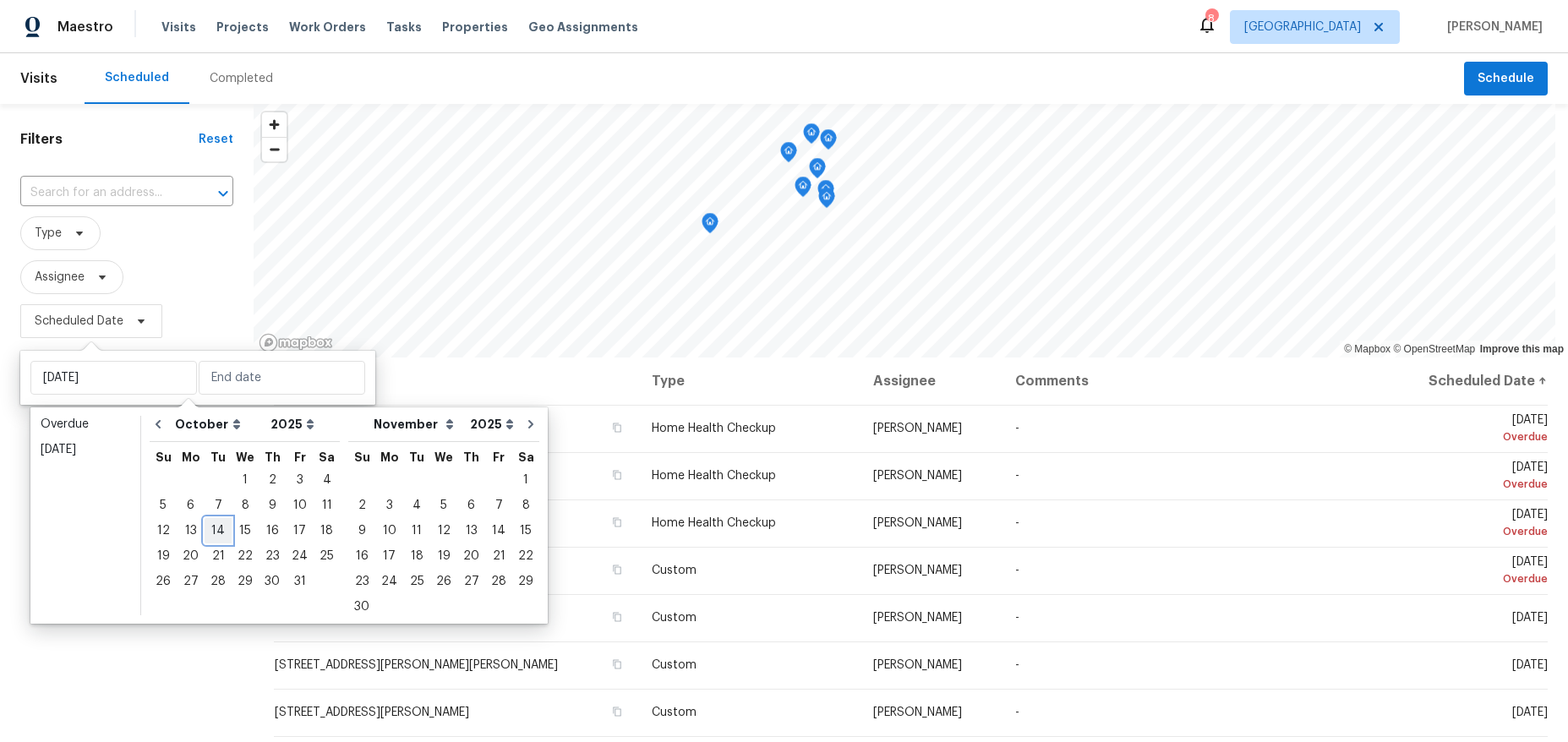
click at [217, 529] on div "14" at bounding box center [218, 531] width 27 height 24
type input "Tue, Oct 14"
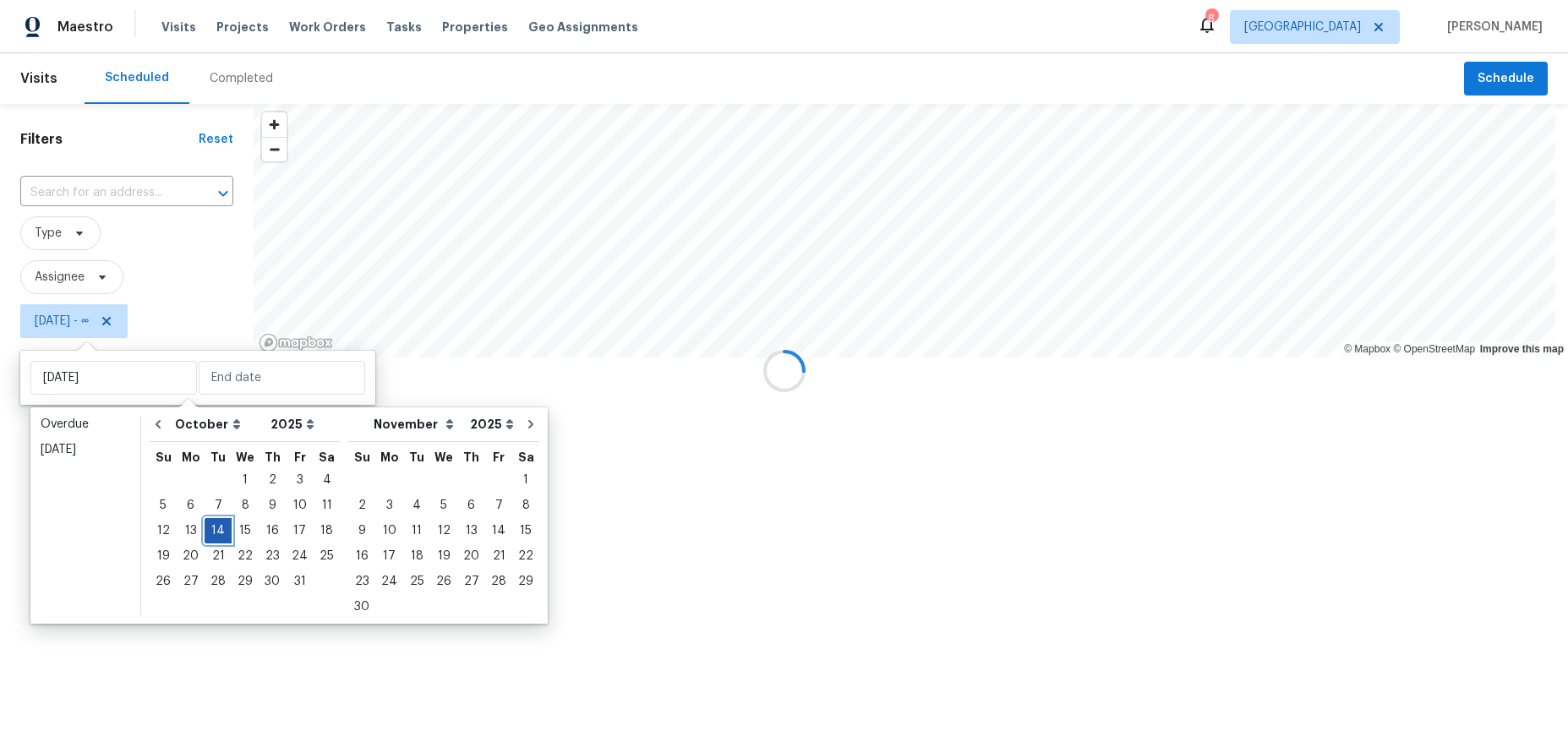
click at [217, 529] on div "14" at bounding box center [218, 531] width 27 height 24
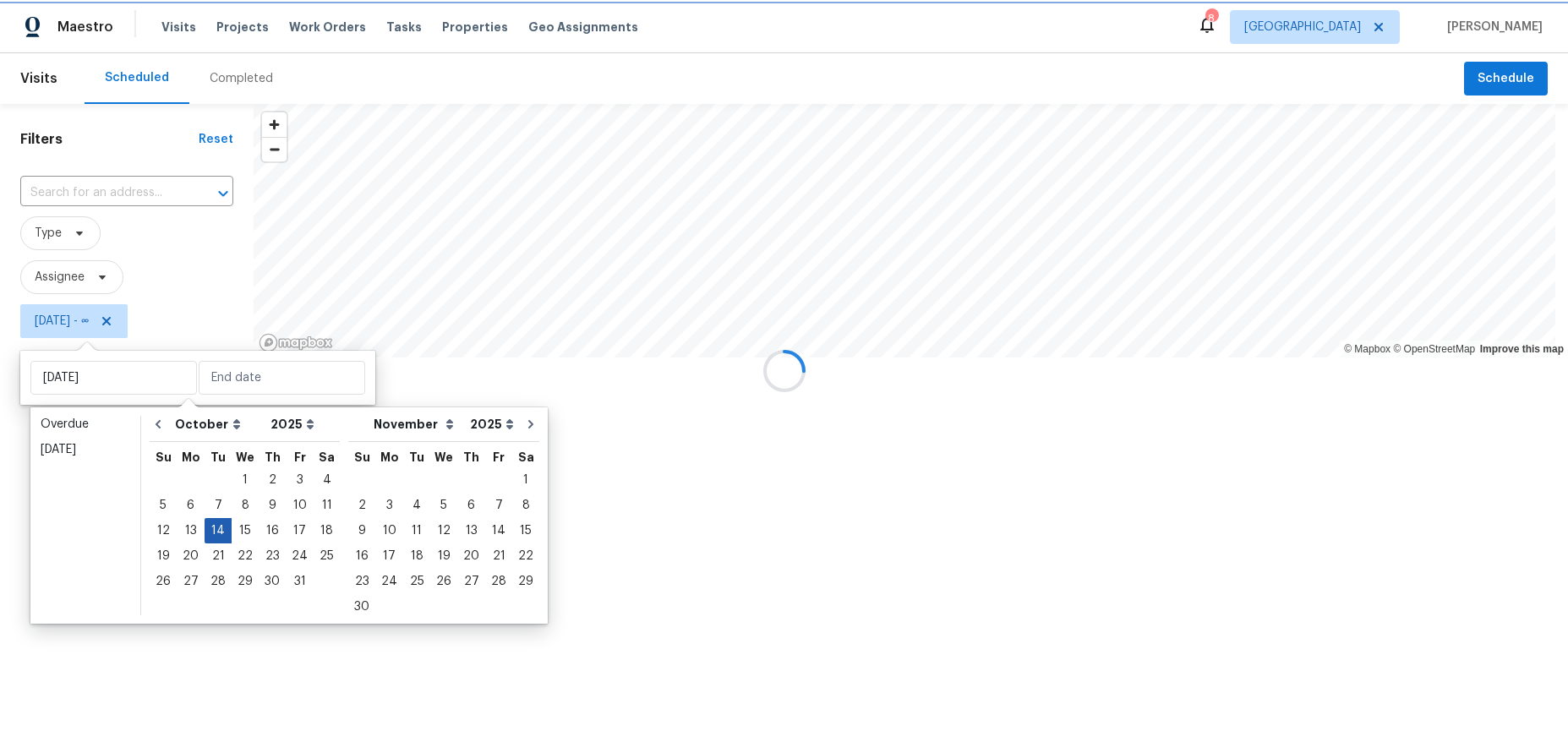
type input "Tue, Oct 14"
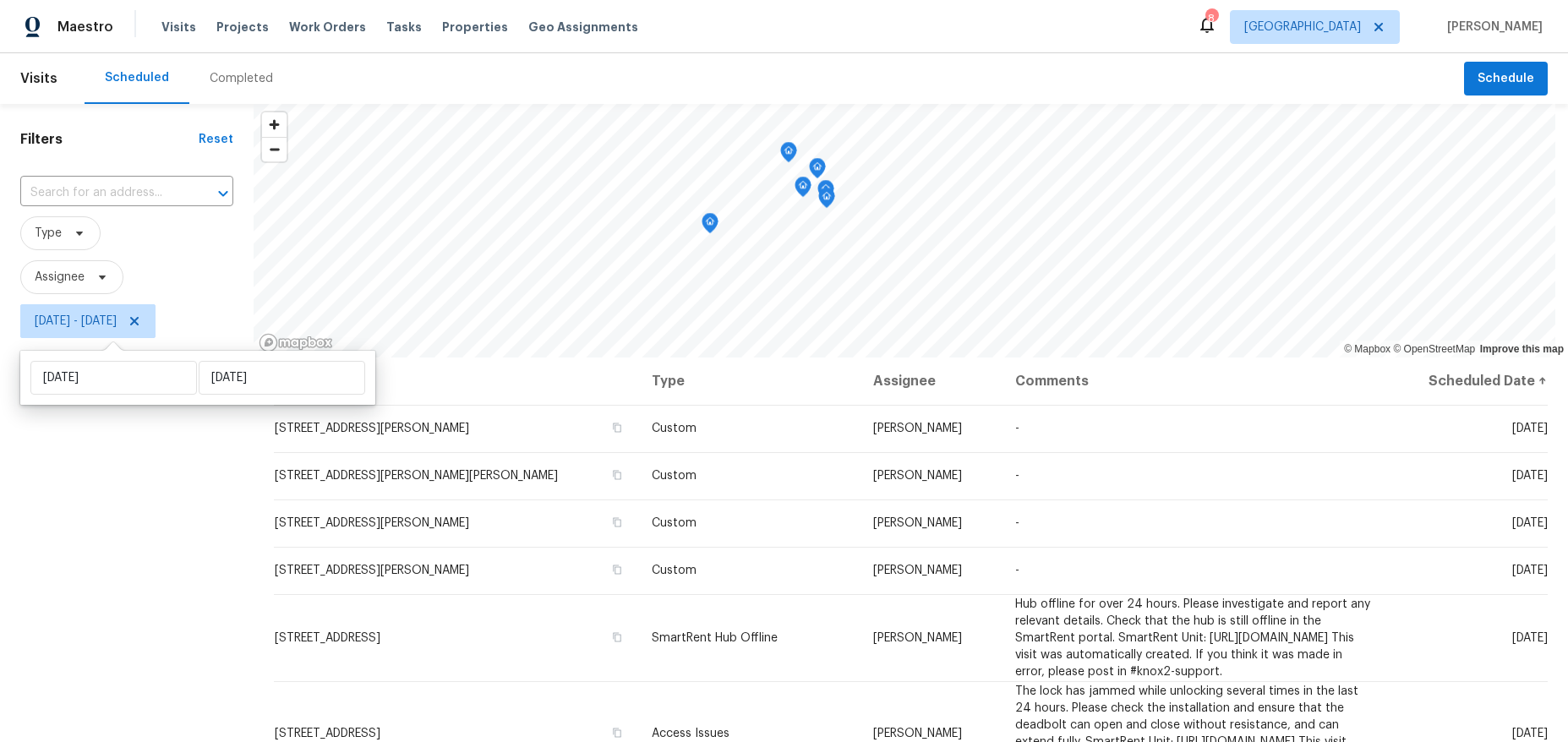
click at [63, 588] on div "Filters Reset ​ Type Assignee Tue, Oct 14 - Tue, Oct 14" at bounding box center [127, 527] width 254 height 847
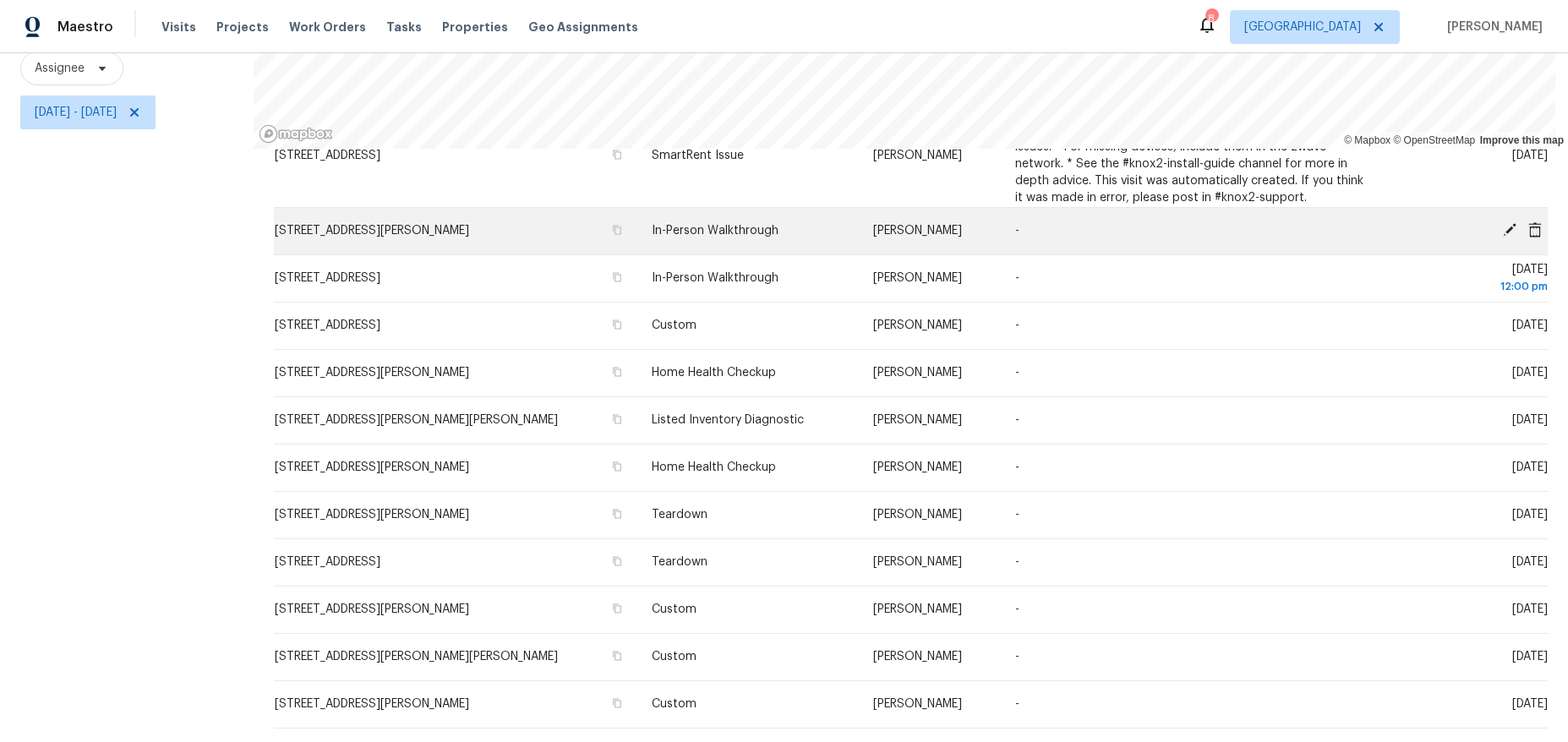
scroll to position [221, 0]
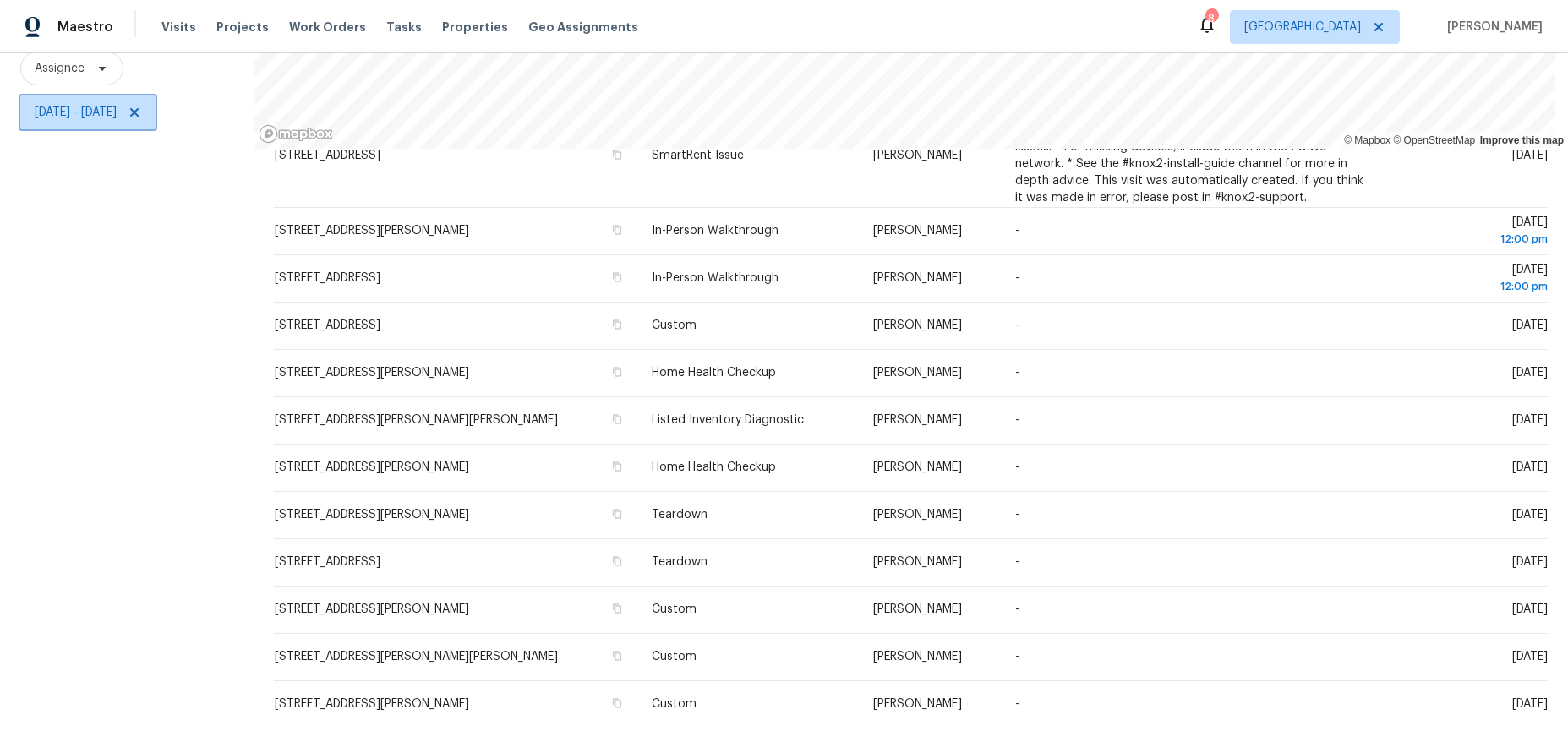
click at [117, 104] on span "Tue, Oct 14 - Tue, Oct 14" at bounding box center [75, 112] width 82 height 17
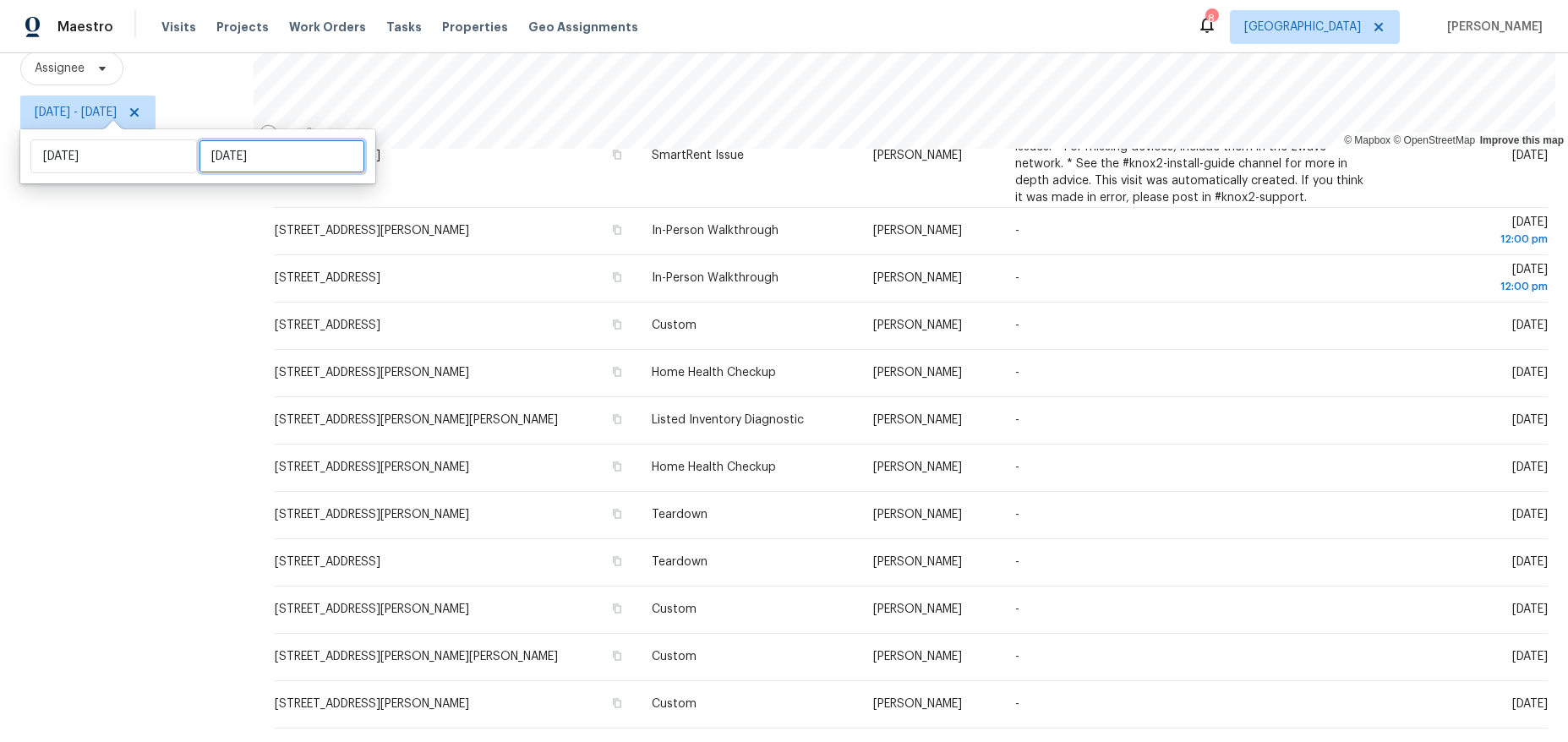
click at [248, 151] on input "Tue, Oct 14" at bounding box center [282, 156] width 166 height 33
select select "9"
select select "2025"
select select "10"
select select "2025"
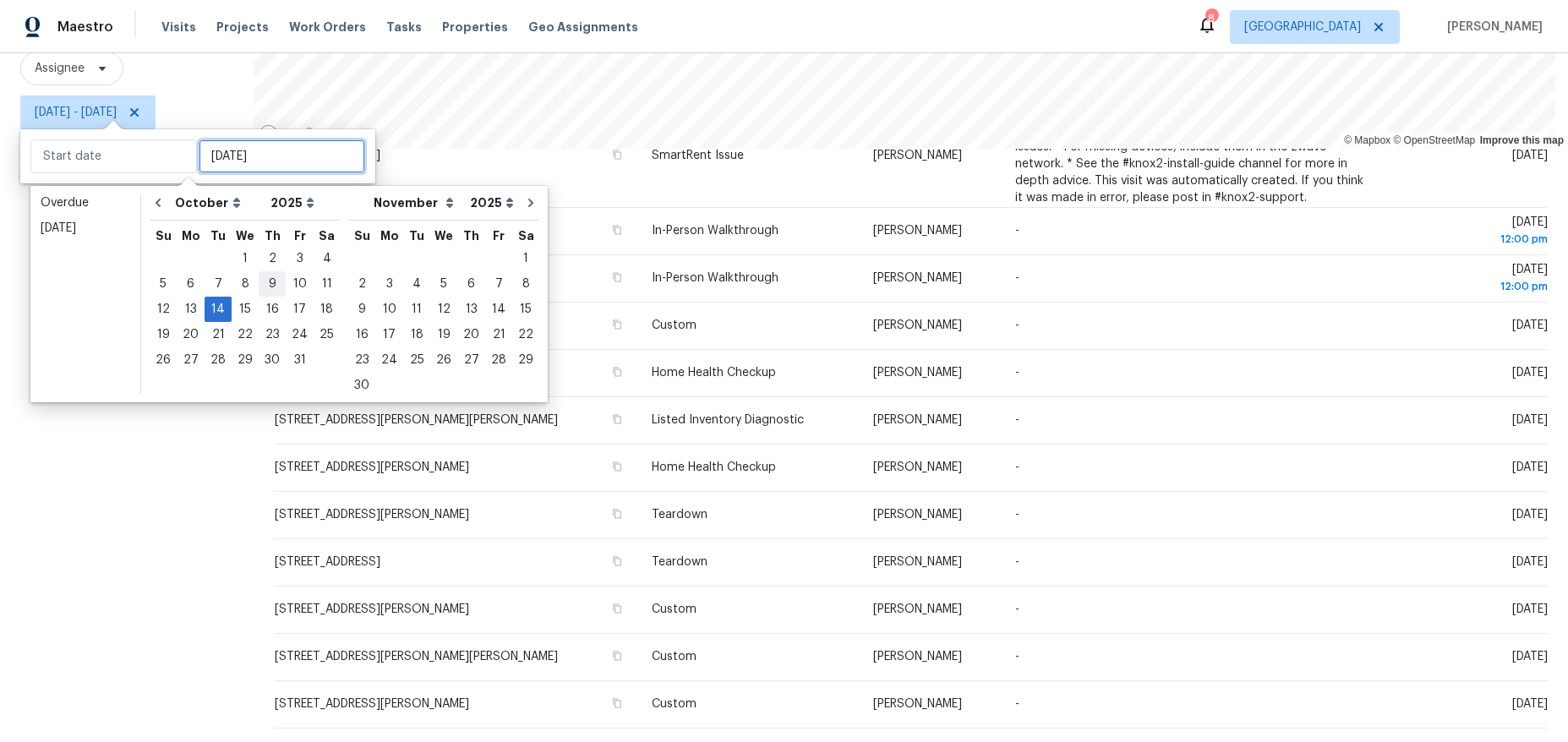
type input "Thu, Oct 09"
type input "Tue, Oct 14"
click at [285, 306] on div "17" at bounding box center [299, 309] width 28 height 24
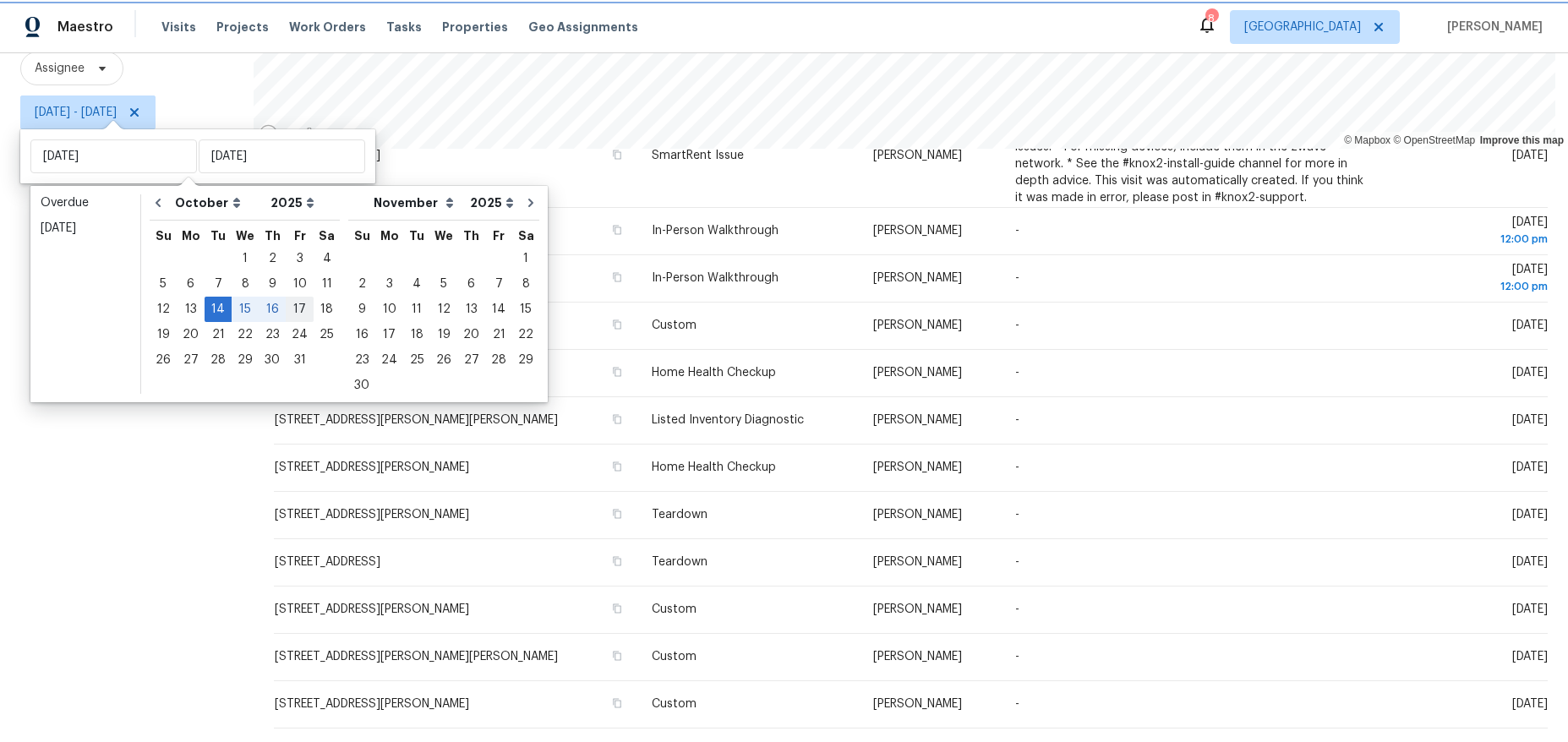
type input "Fri, Oct 17"
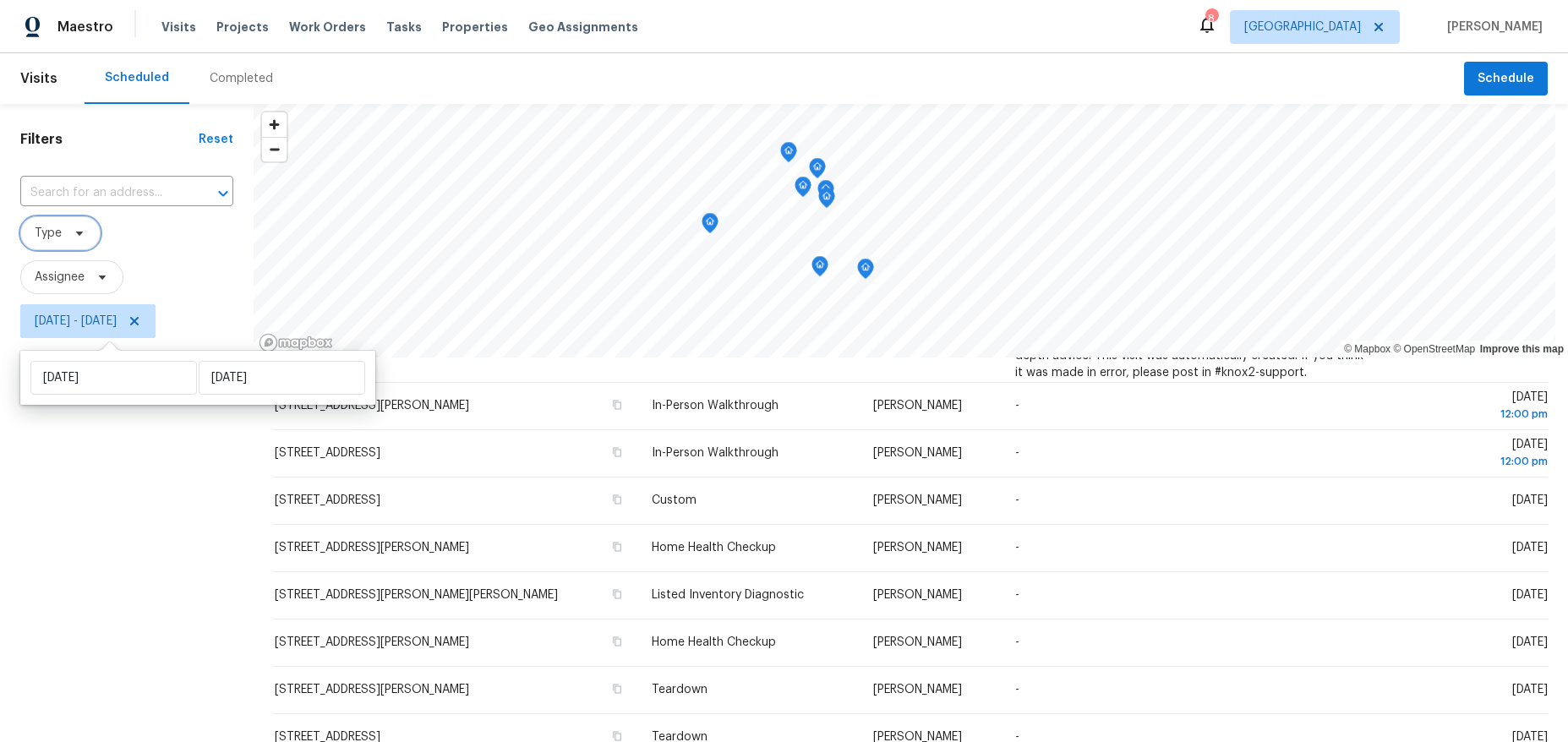
click at [51, 234] on span "Type" at bounding box center [48, 233] width 27 height 17
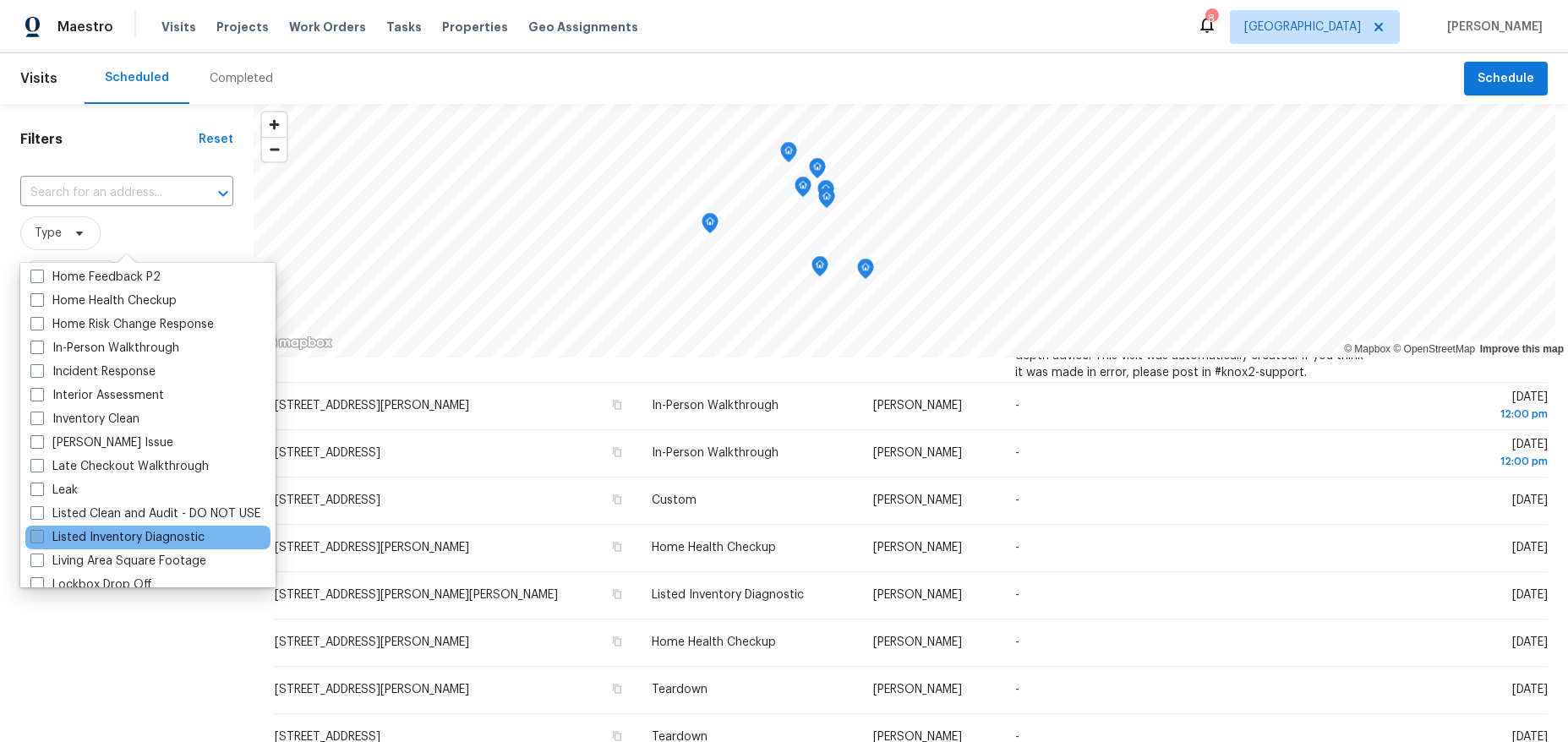
scroll to position [591, 0]
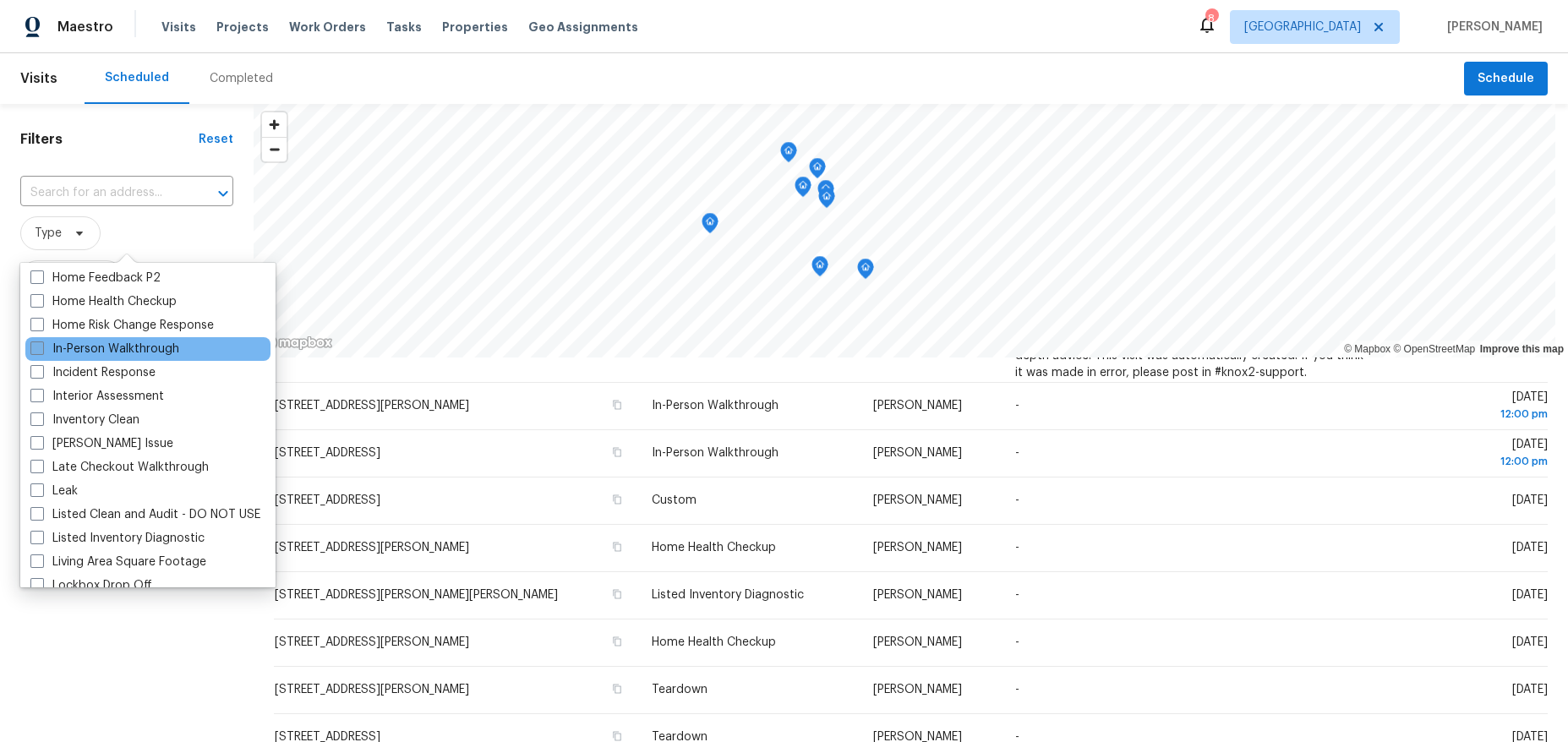
click at [31, 349] on span at bounding box center [38, 348] width 14 height 14
click at [31, 349] on input "In-Person Walkthrough" at bounding box center [36, 345] width 11 height 11
checkbox input "true"
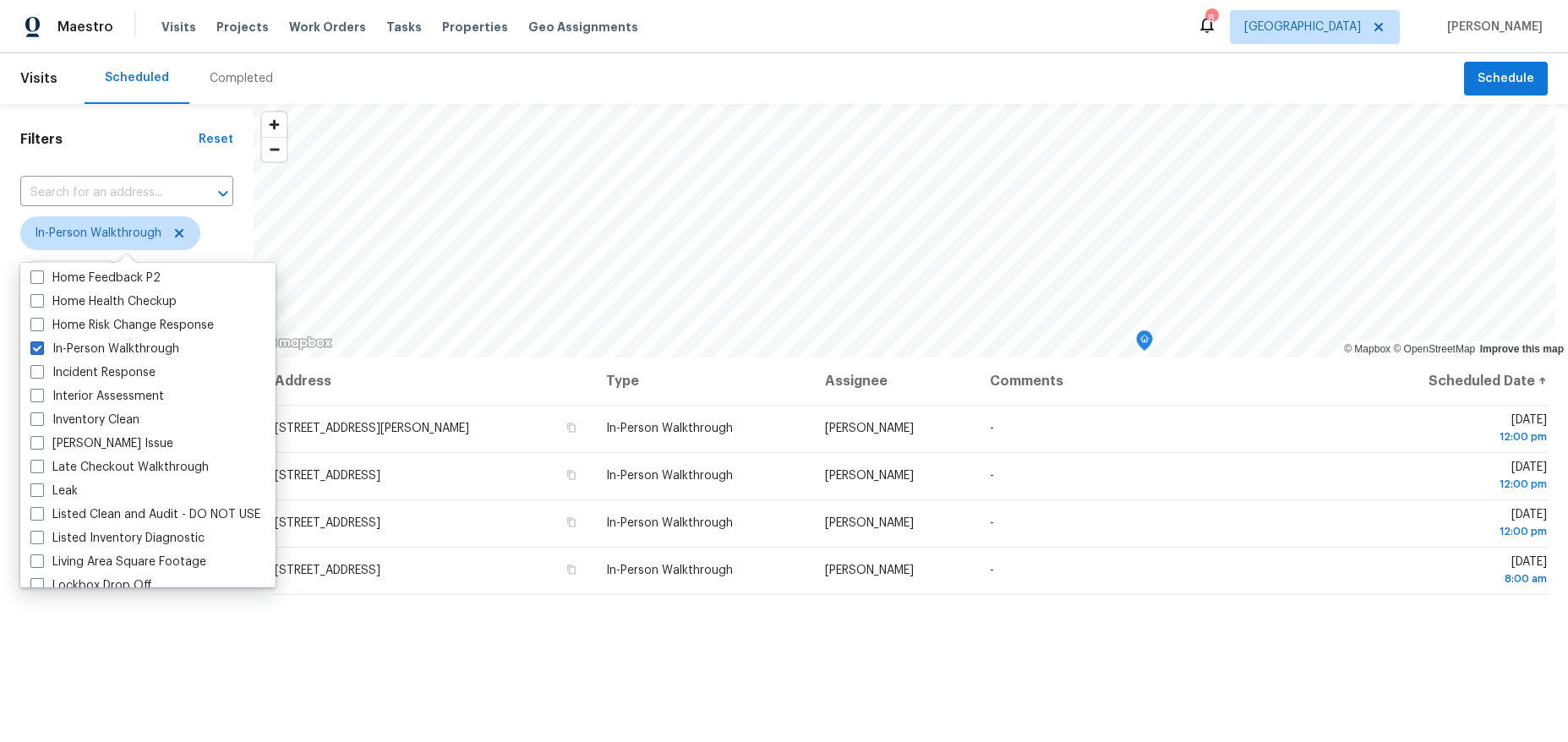
click at [302, 613] on div "Address Type Assignee Comments Scheduled Date ↑ 15927 Tupper St, North Hills, C…" at bounding box center [911, 654] width 1314 height 593
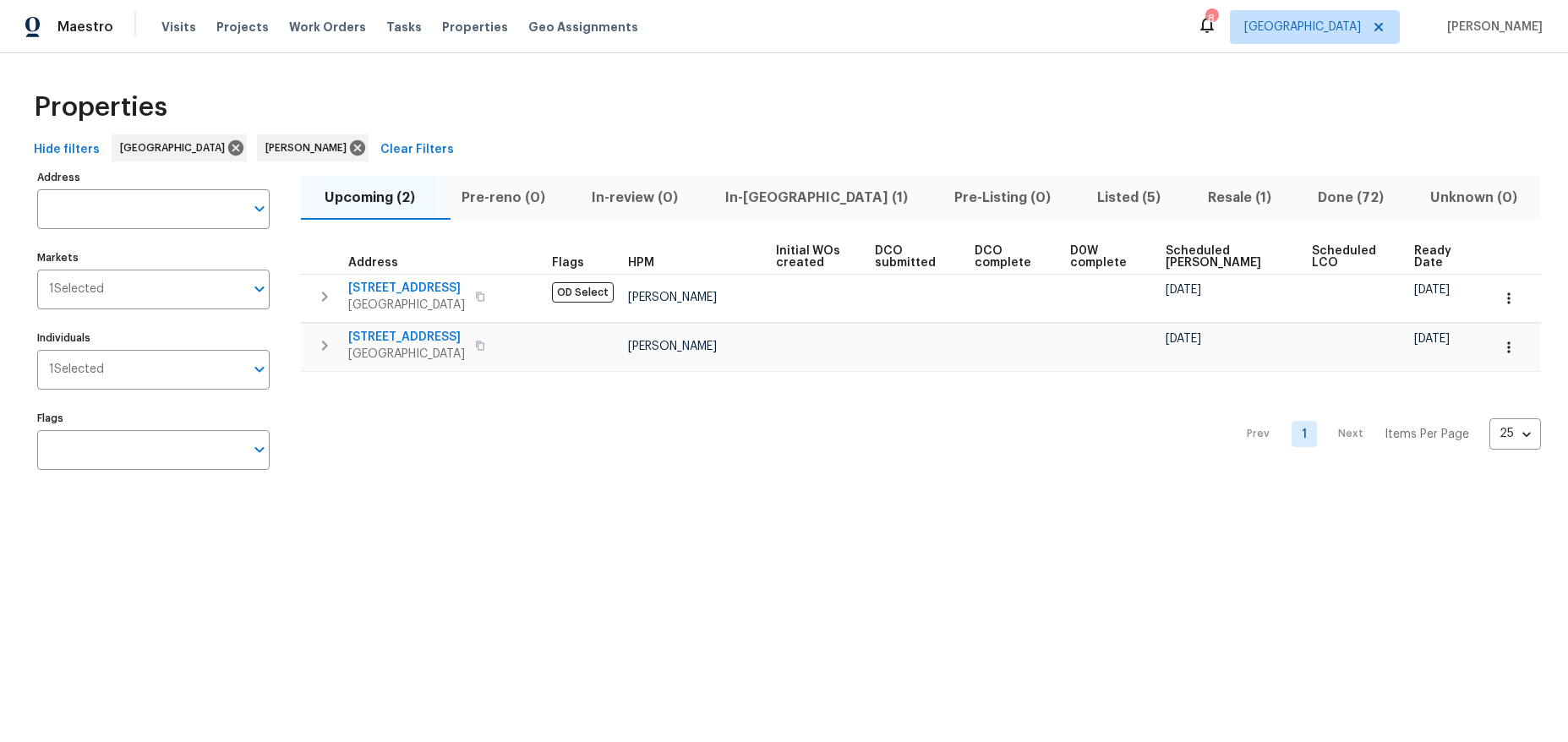
click at [808, 200] on span "In-[GEOGRAPHIC_DATA] (1)" at bounding box center [816, 198] width 209 height 24
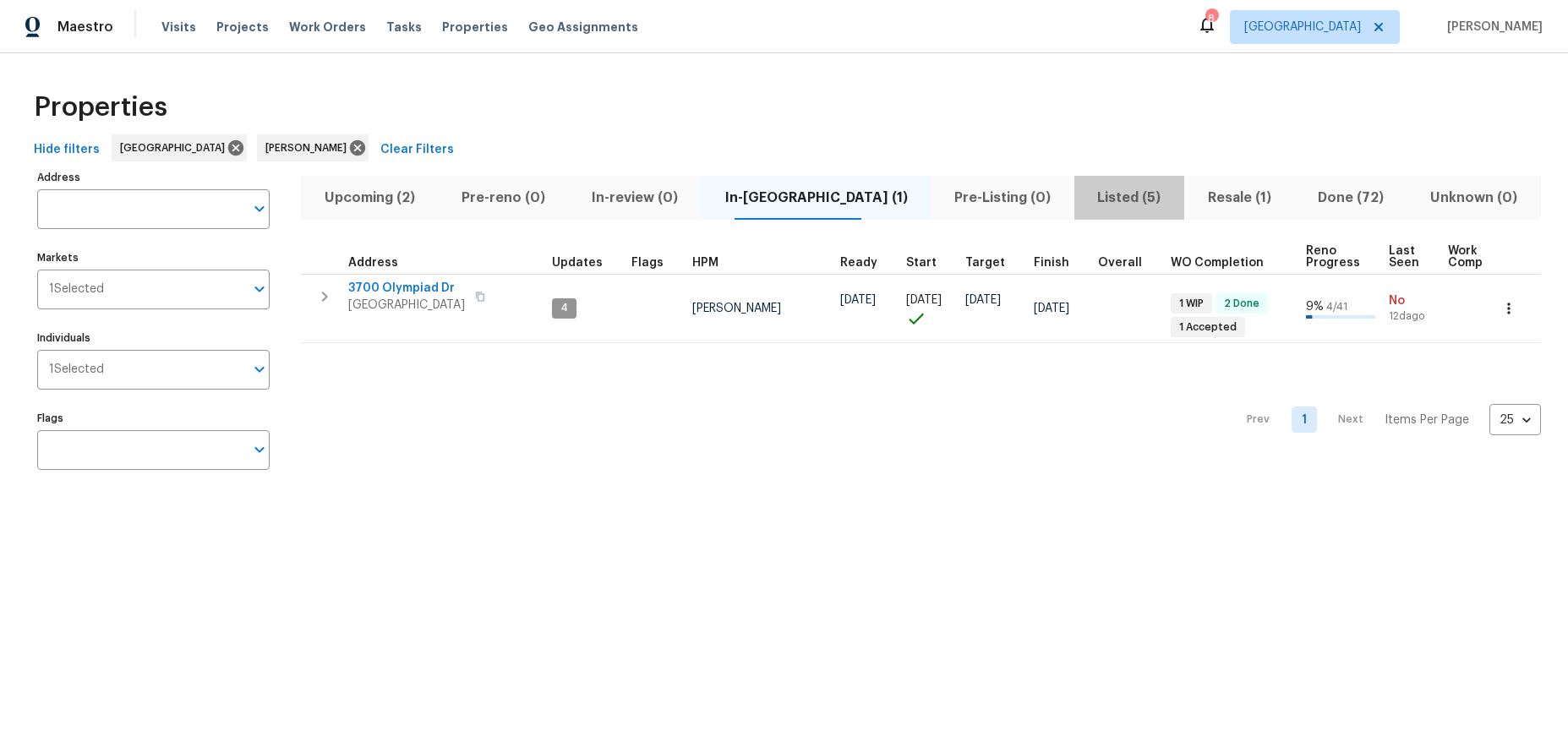
click at [1084, 191] on span "Listed (5)" at bounding box center [1128, 198] width 90 height 24
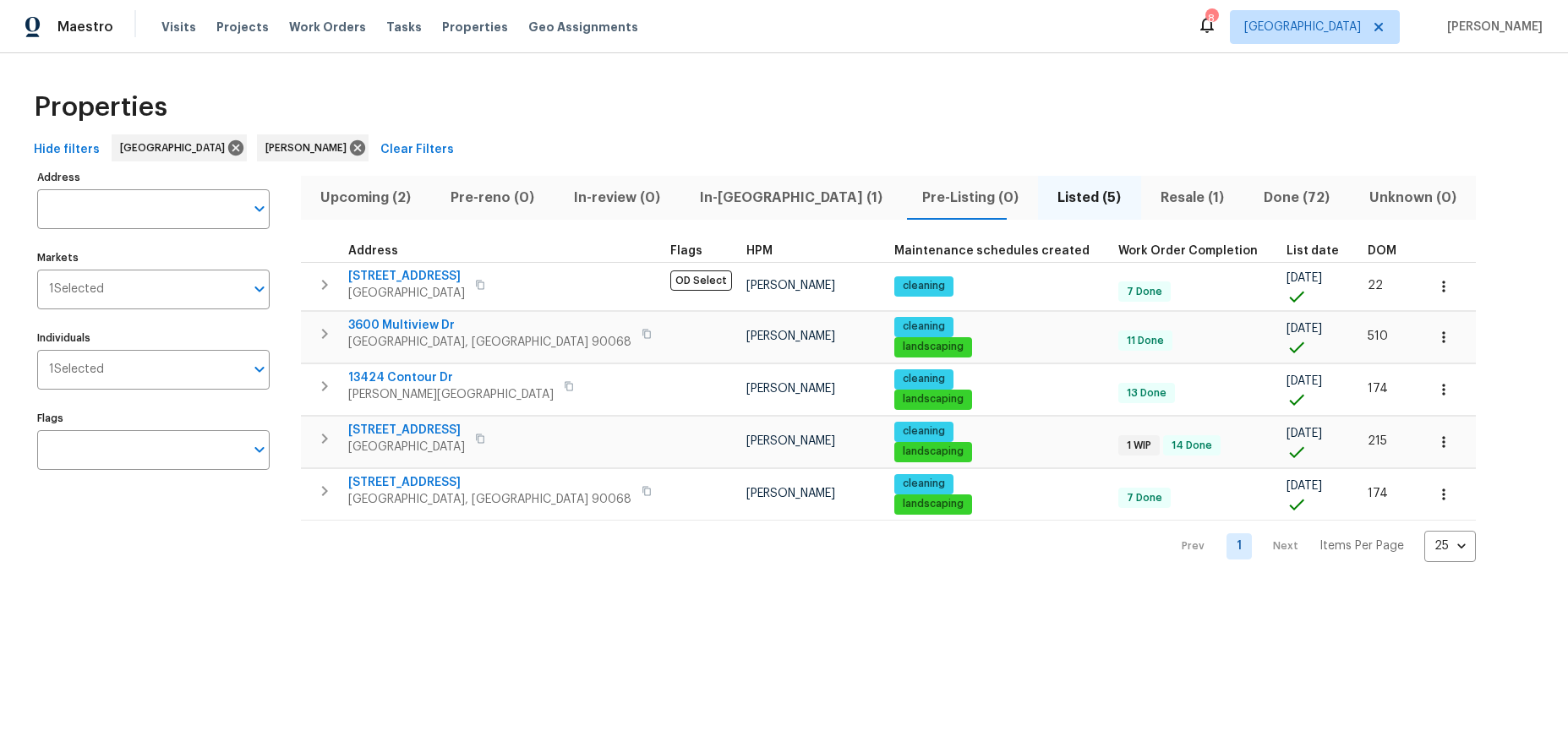
click at [717, 204] on span "In-[GEOGRAPHIC_DATA] (1)" at bounding box center [791, 198] width 202 height 24
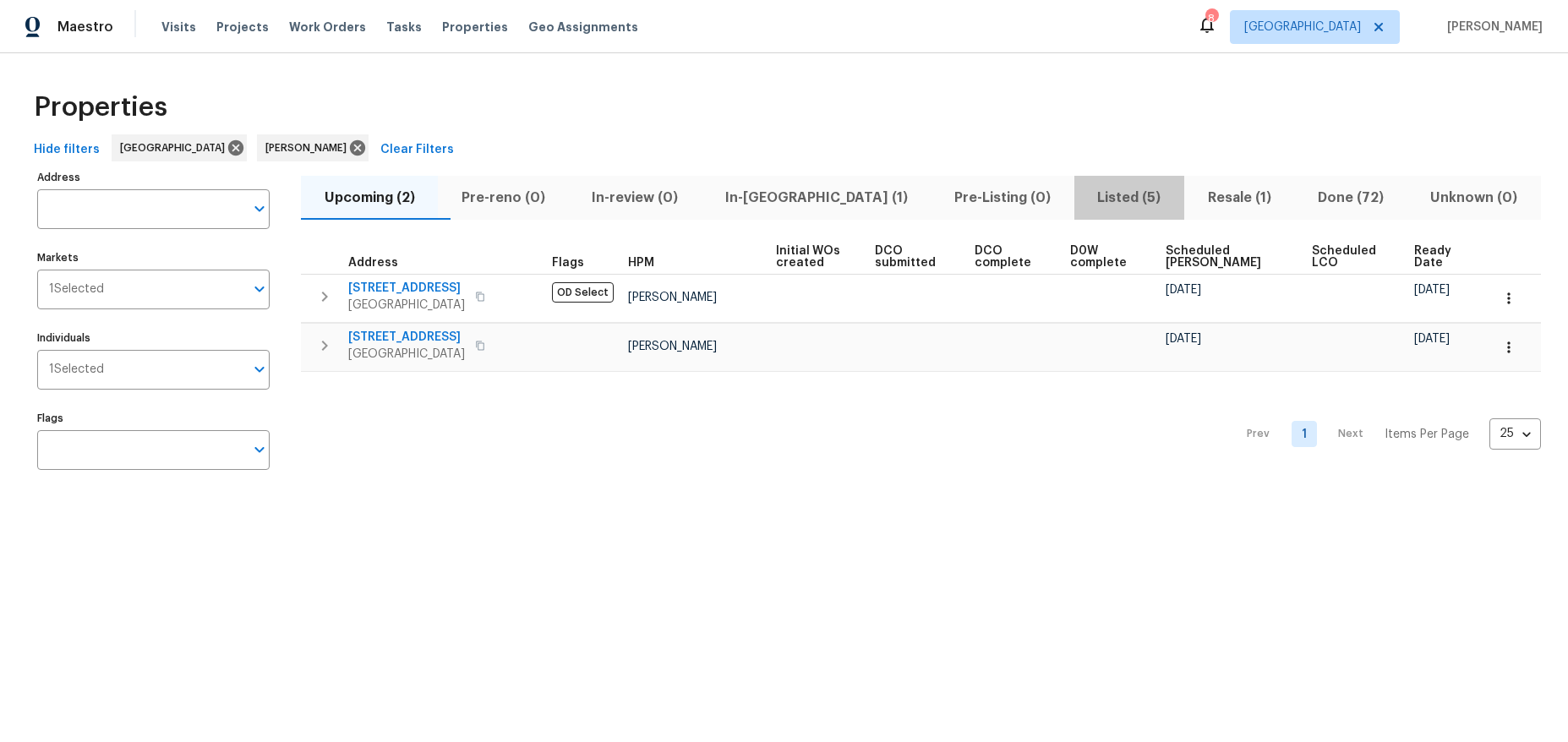
click at [1084, 191] on span "Listed (5)" at bounding box center [1128, 198] width 90 height 24
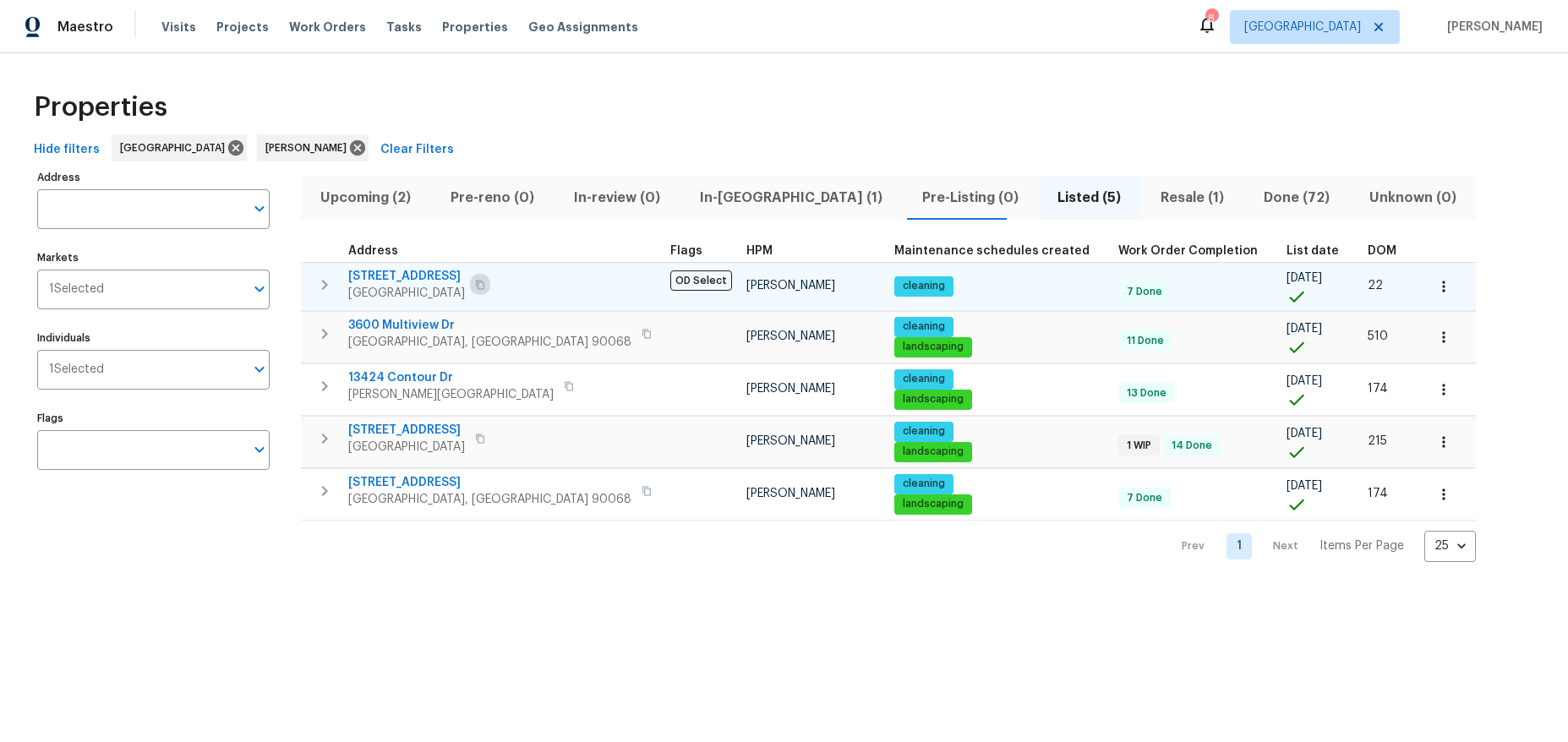
click at [484, 282] on icon "button" at bounding box center [480, 284] width 9 height 9
